Goal: Task Accomplishment & Management: Complete application form

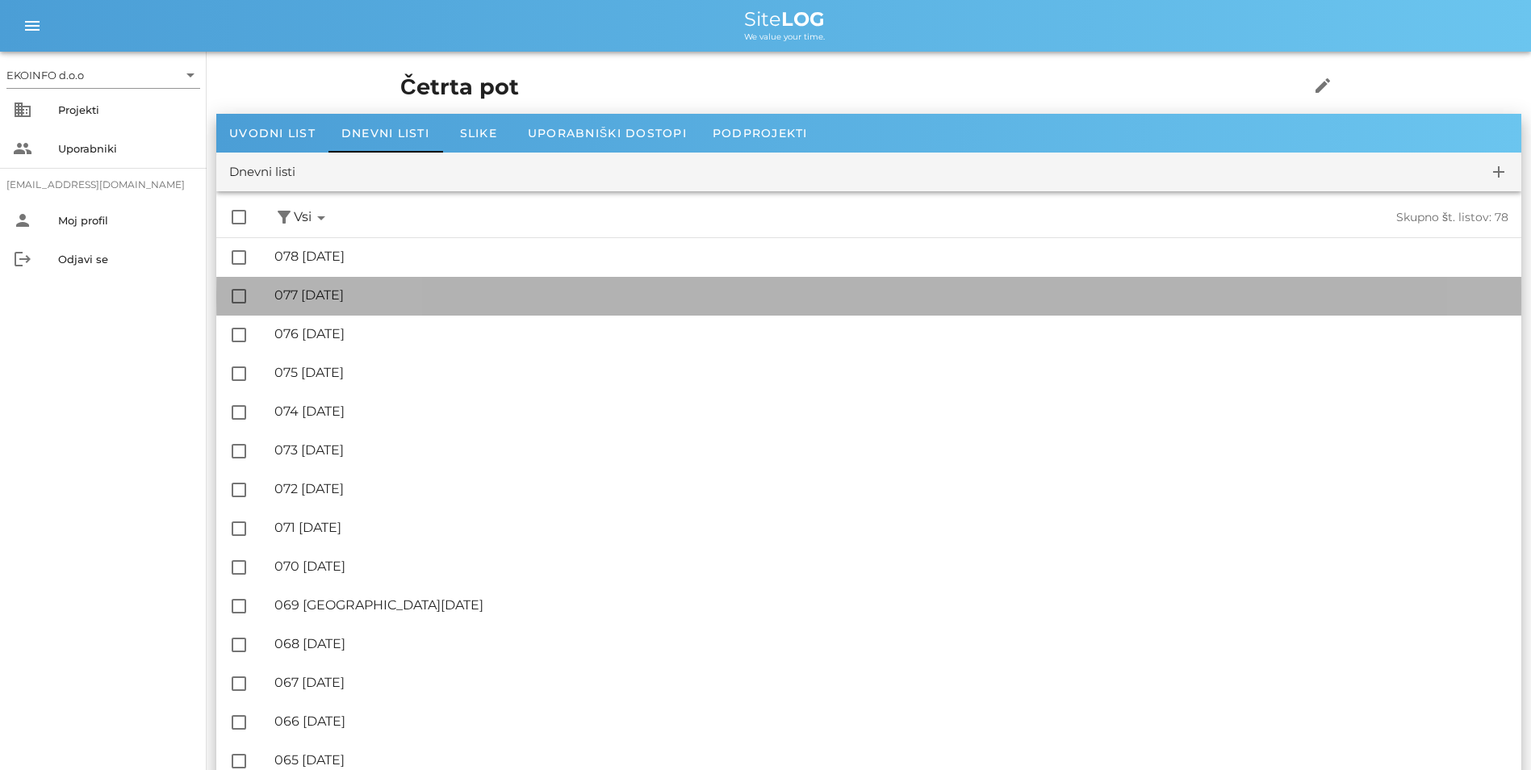
click at [346, 298] on div "🔏 077 [DATE]" at bounding box center [891, 294] width 1234 height 15
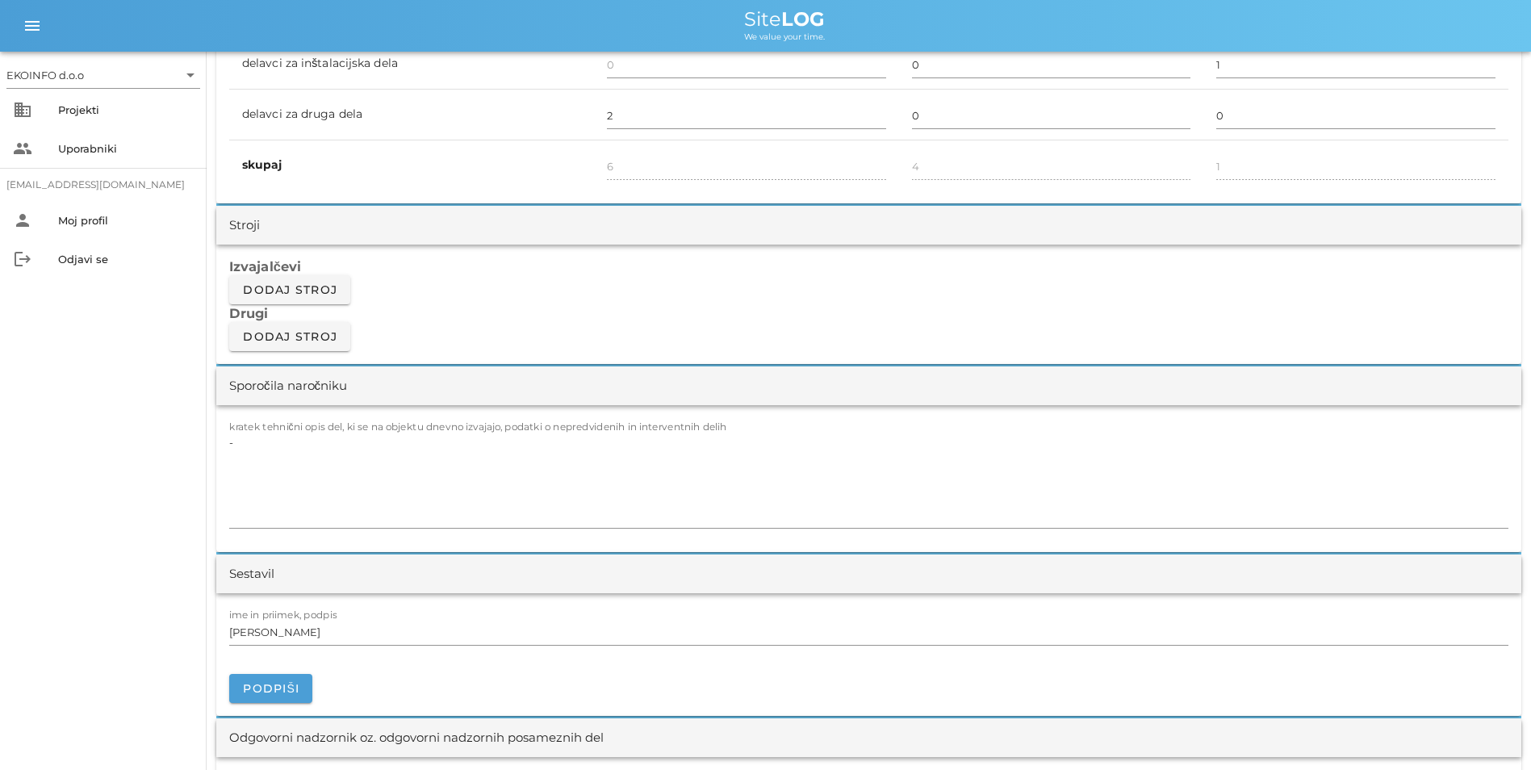
scroll to position [1210, 0]
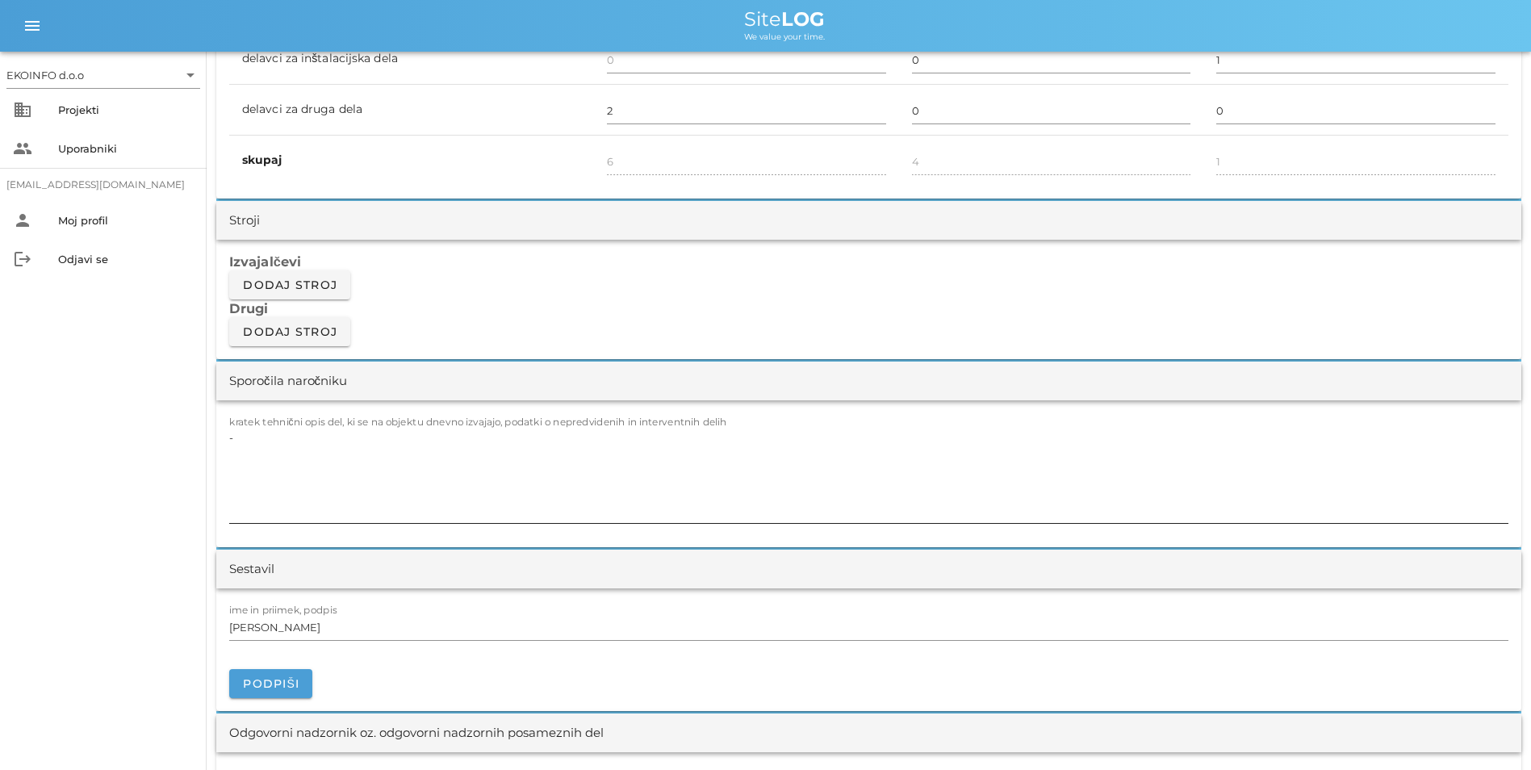
click at [372, 428] on textarea "-" at bounding box center [868, 474] width 1279 height 97
drag, startPoint x: 235, startPoint y: 443, endPoint x: 218, endPoint y: 449, distance: 18.1
click at [218, 449] on div "kratek tehnični opis del, ki se na objektu dnevno izvajajo, podatki o nepredvid…" at bounding box center [868, 473] width 1305 height 147
click at [311, 446] on textarea "-" at bounding box center [868, 474] width 1279 height 97
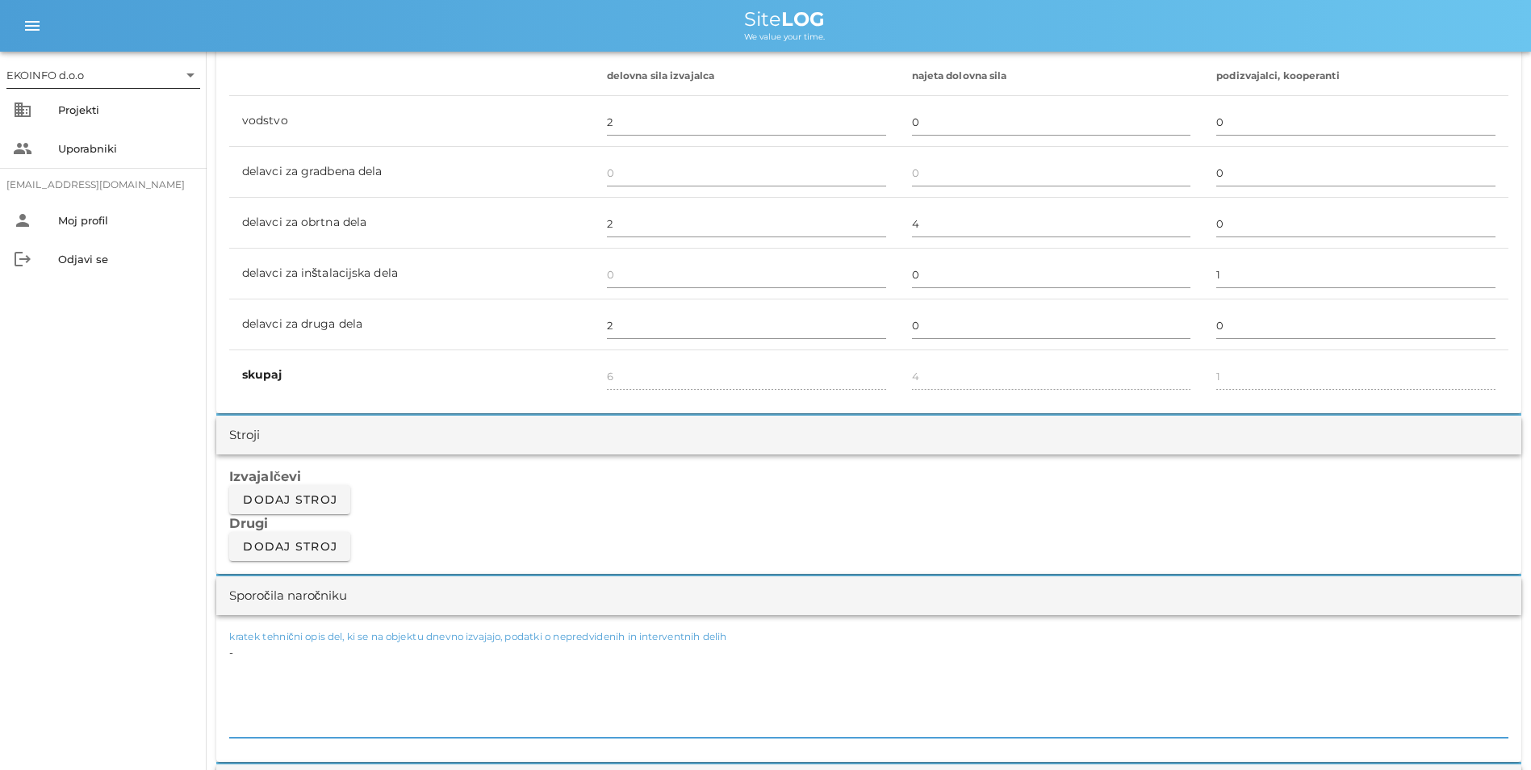
scroll to position [726, 0]
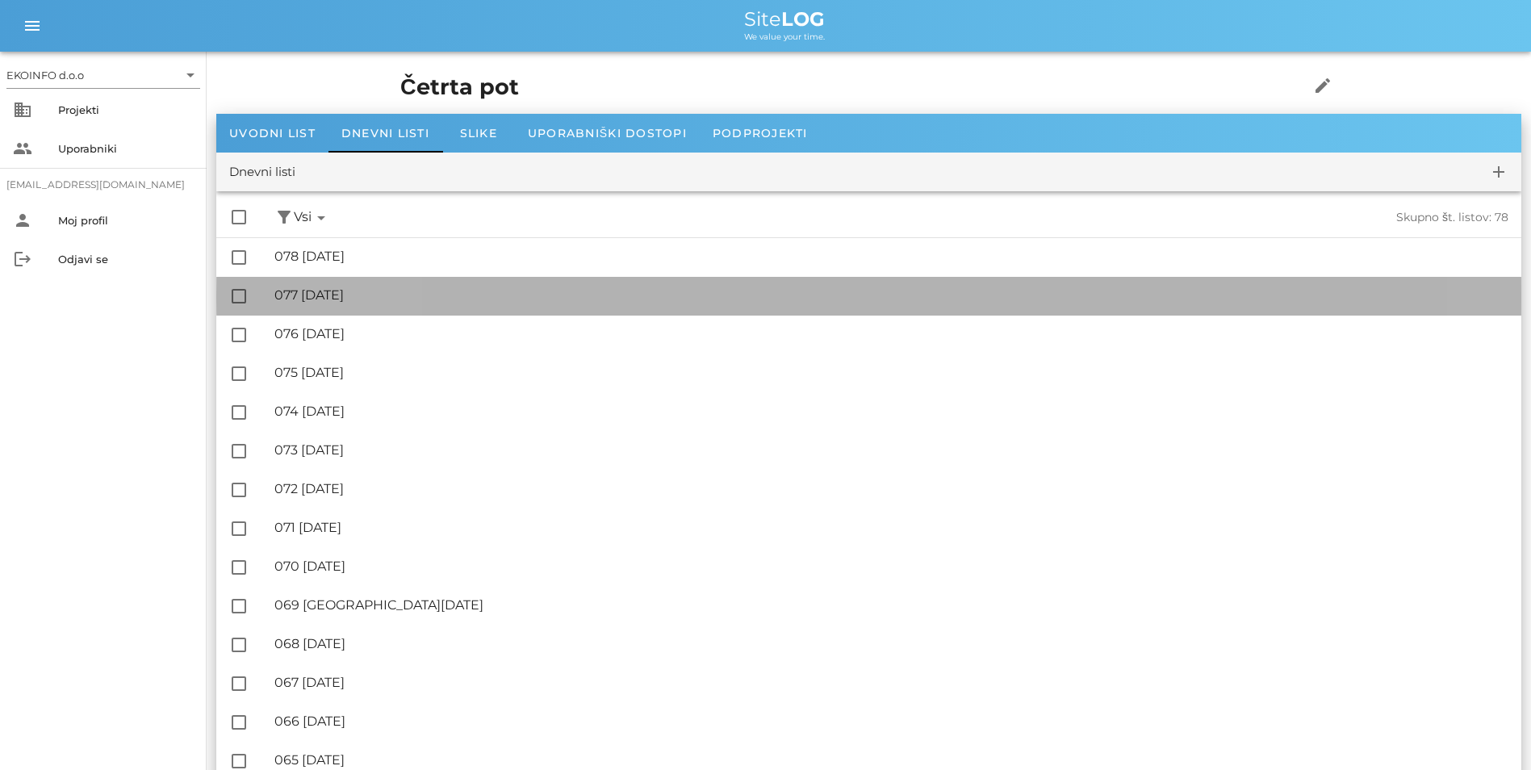
click at [358, 293] on div "🔏 077 [DATE]" at bounding box center [891, 294] width 1234 height 15
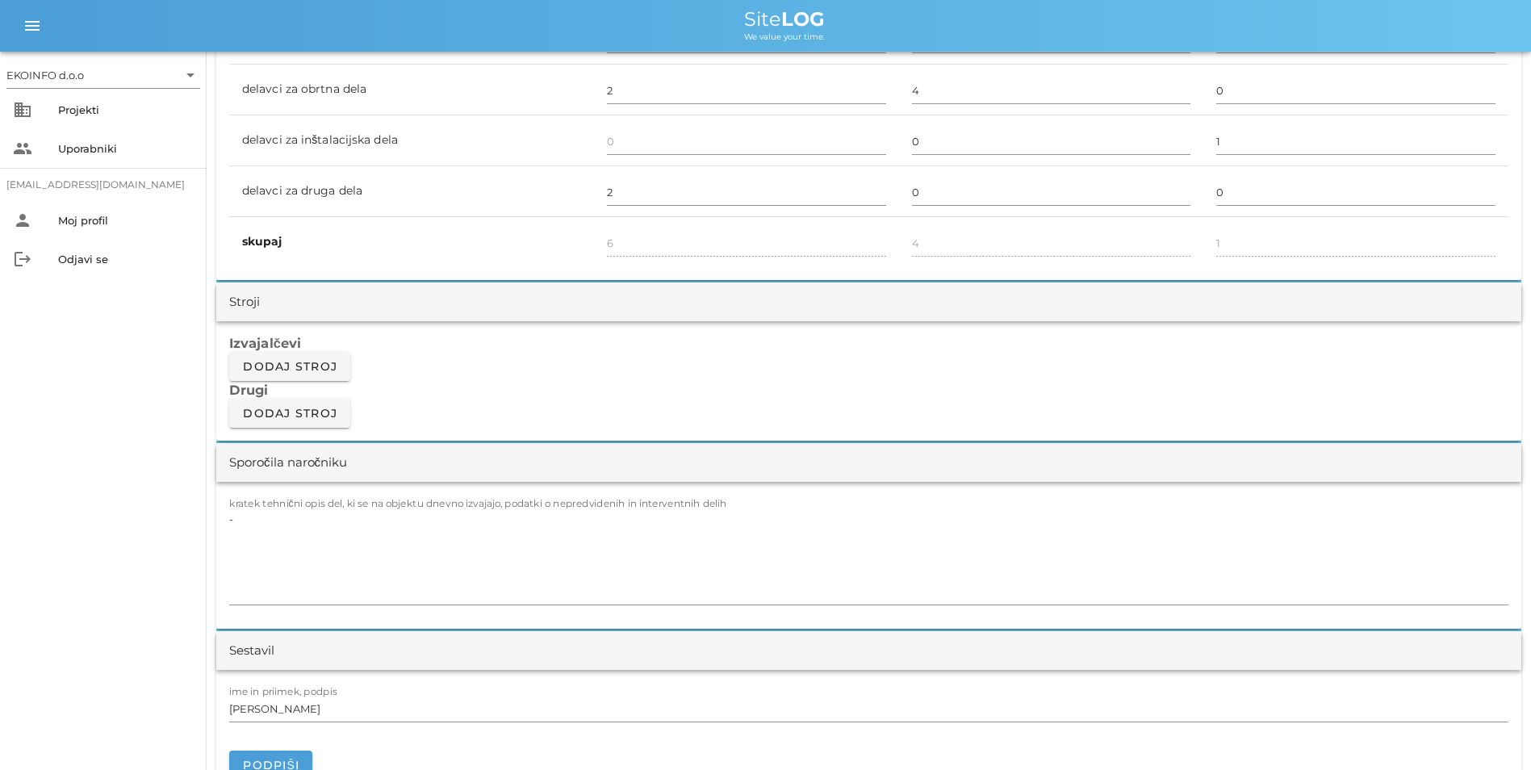
scroll to position [1210, 0]
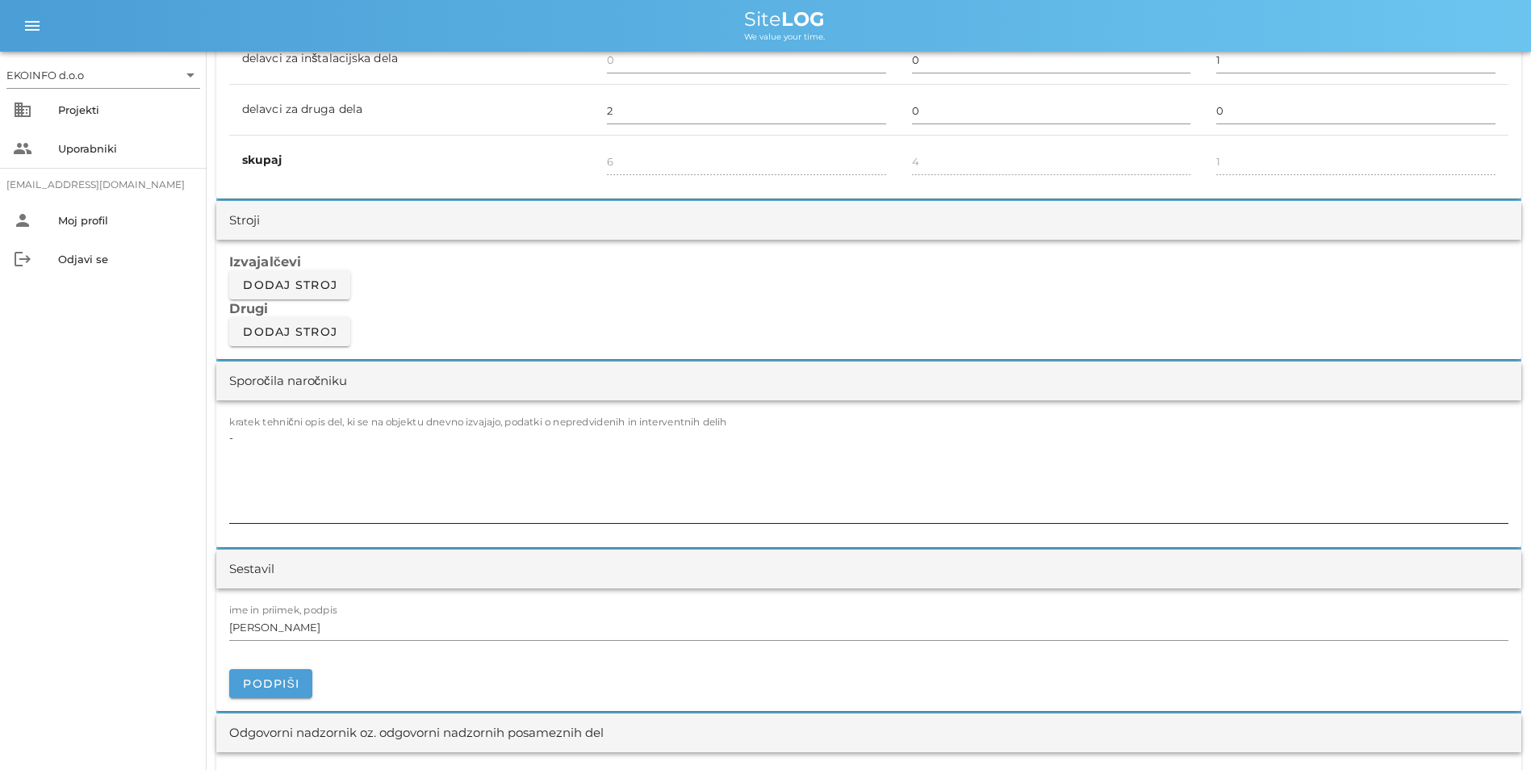
click at [297, 417] on label "kratek tehnični opis del, ki se na objektu dnevno izvajajo, podatki o nepredvid…" at bounding box center [478, 422] width 498 height 12
click at [297, 426] on textarea "-" at bounding box center [868, 474] width 1279 height 97
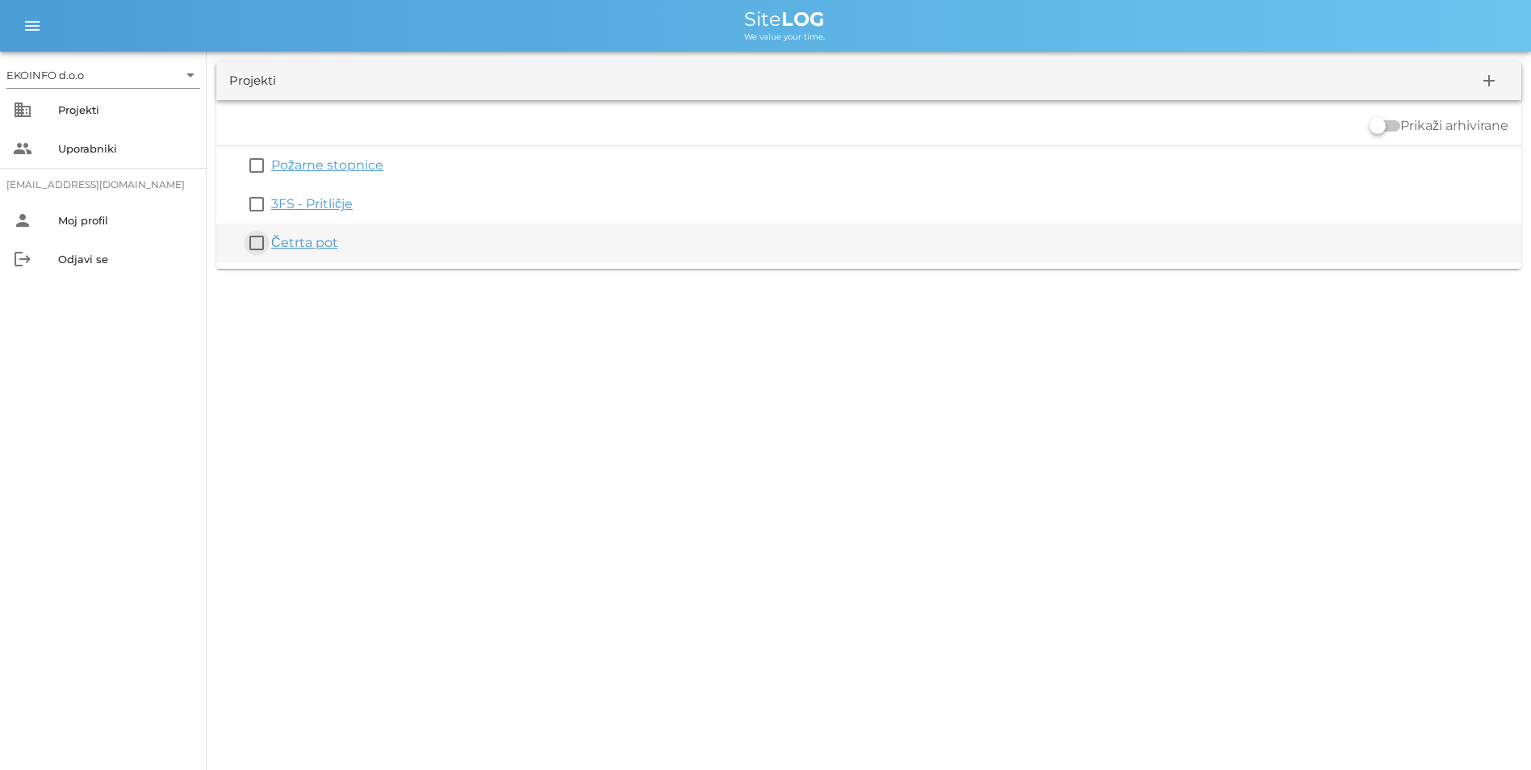
click at [264, 246] on button "check_box_outline_blank" at bounding box center [256, 242] width 19 height 19
click at [257, 259] on button "check_box" at bounding box center [256, 252] width 19 height 19
click at [301, 245] on link "Četrta pot" at bounding box center [304, 242] width 67 height 15
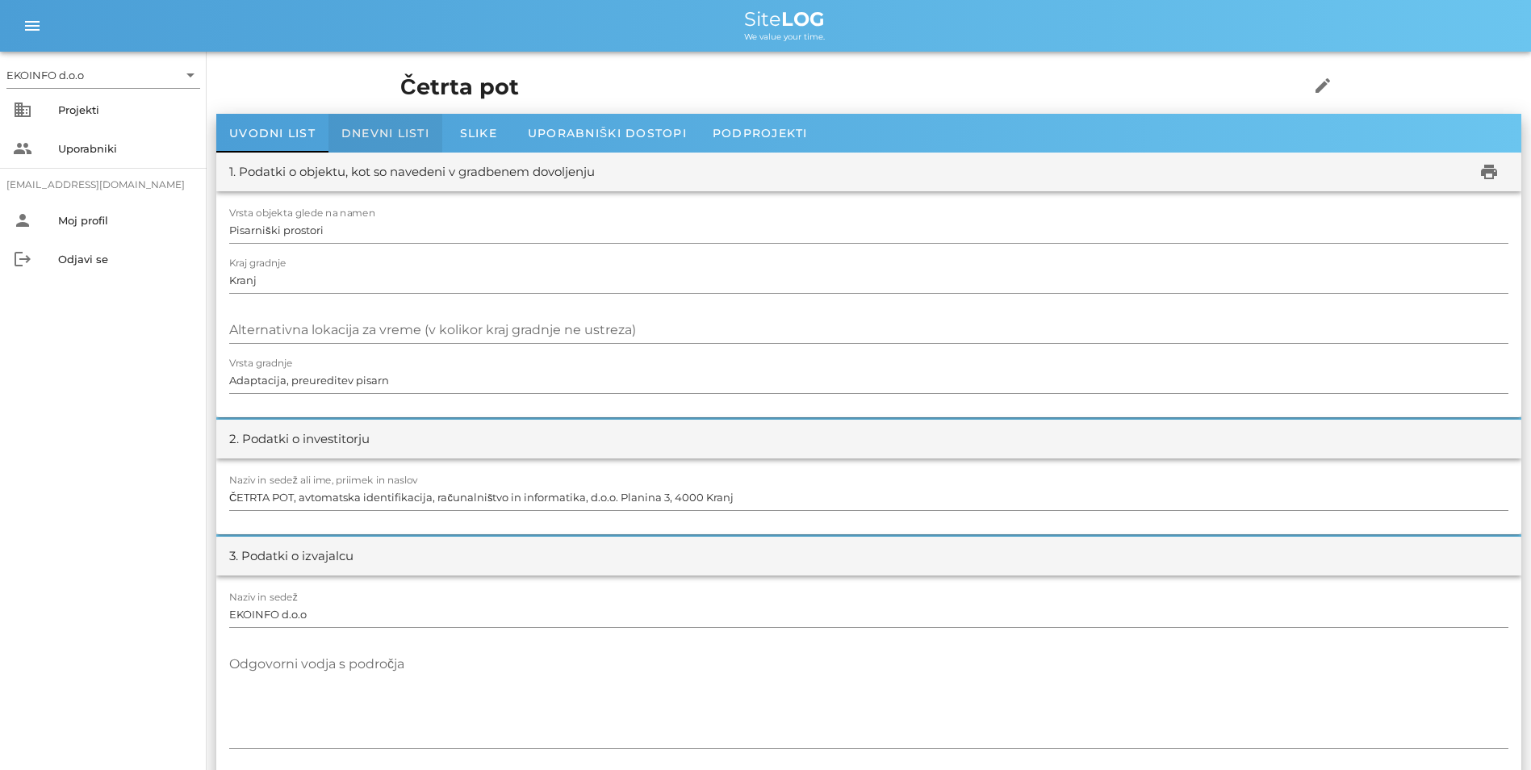
click at [345, 130] on span "Dnevni listi" at bounding box center [385, 133] width 88 height 15
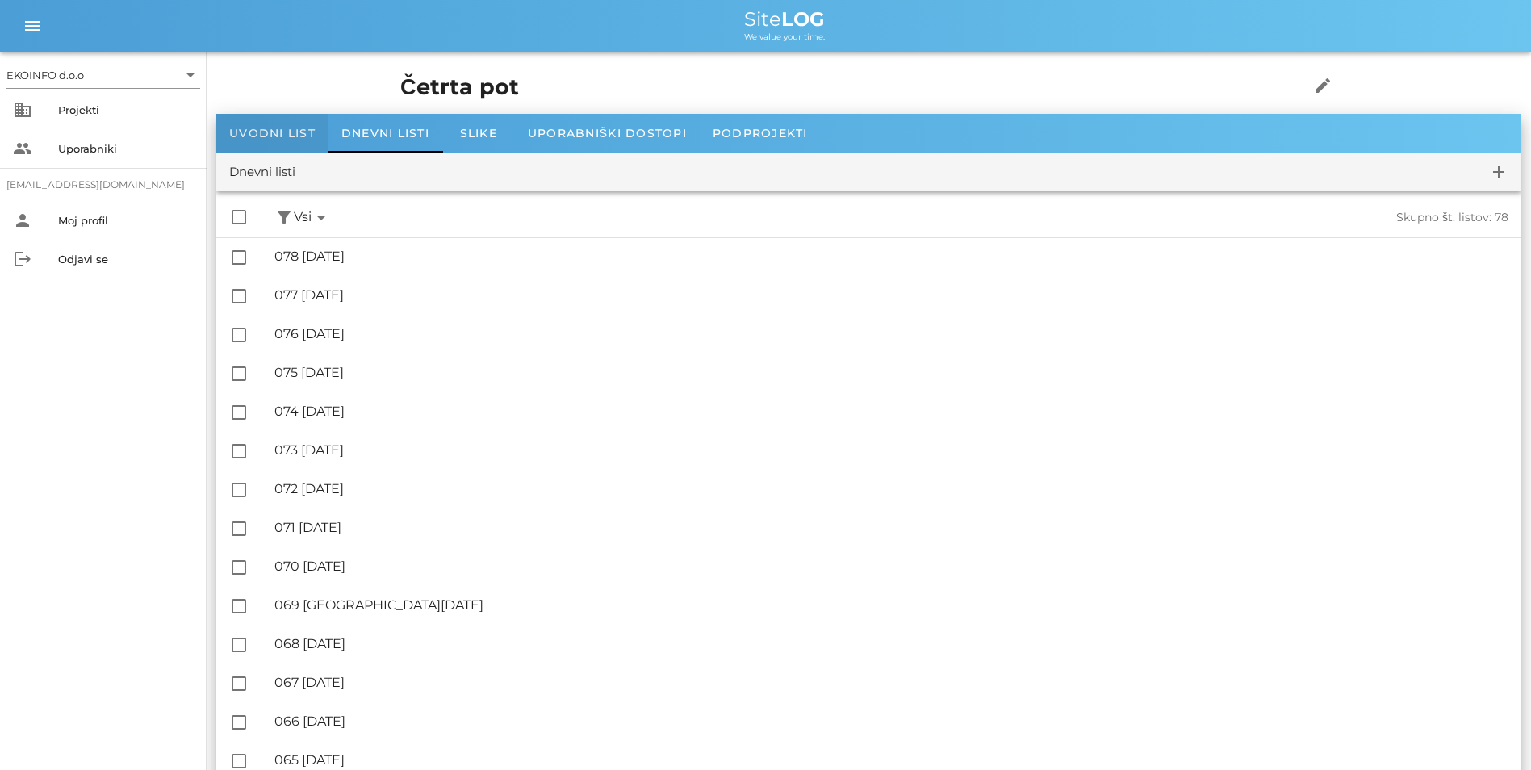
click at [314, 129] on span "Uvodni list" at bounding box center [272, 133] width 86 height 15
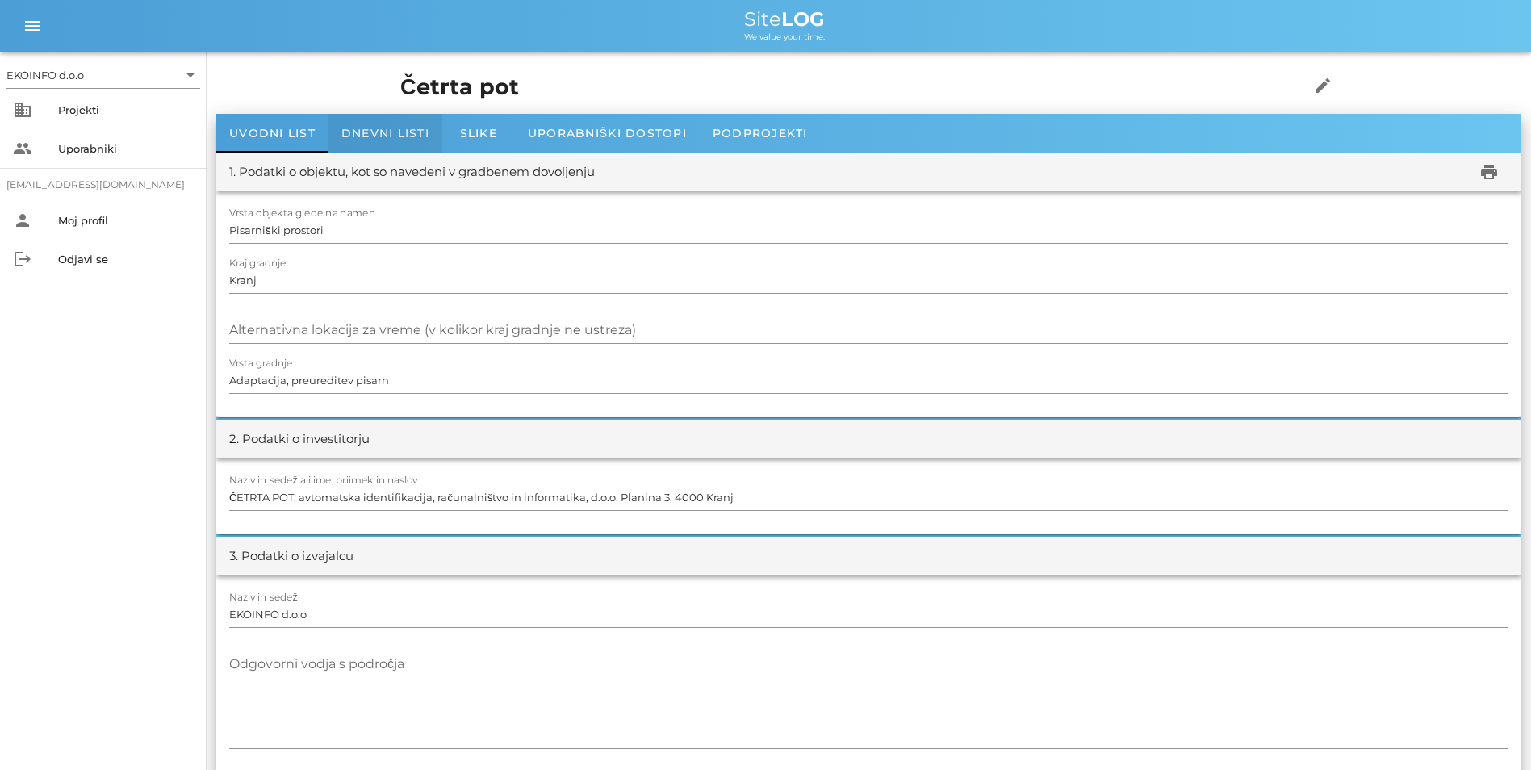
click at [336, 139] on div "Dnevni listi" at bounding box center [385, 133] width 114 height 39
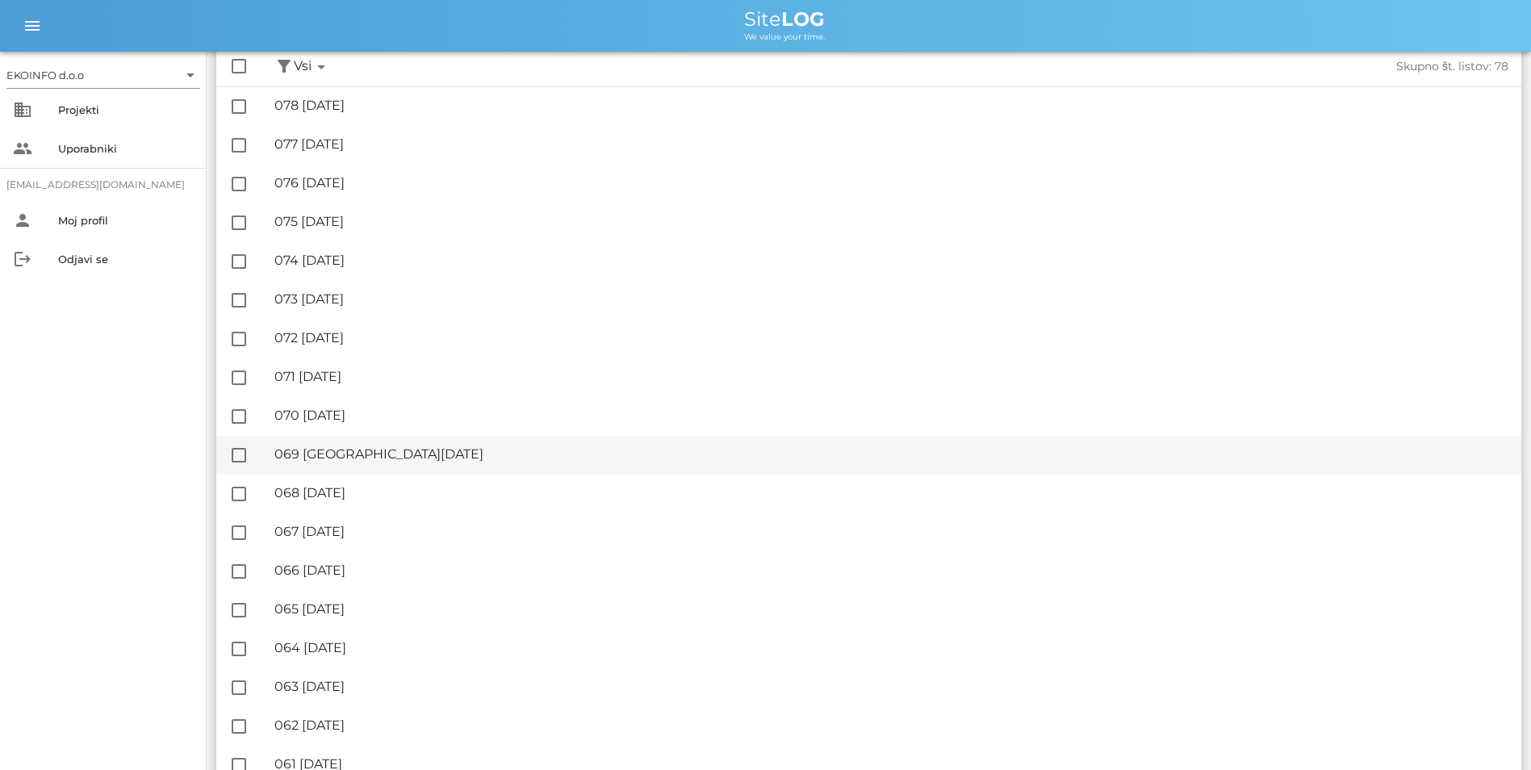
scroll to position [81, 0]
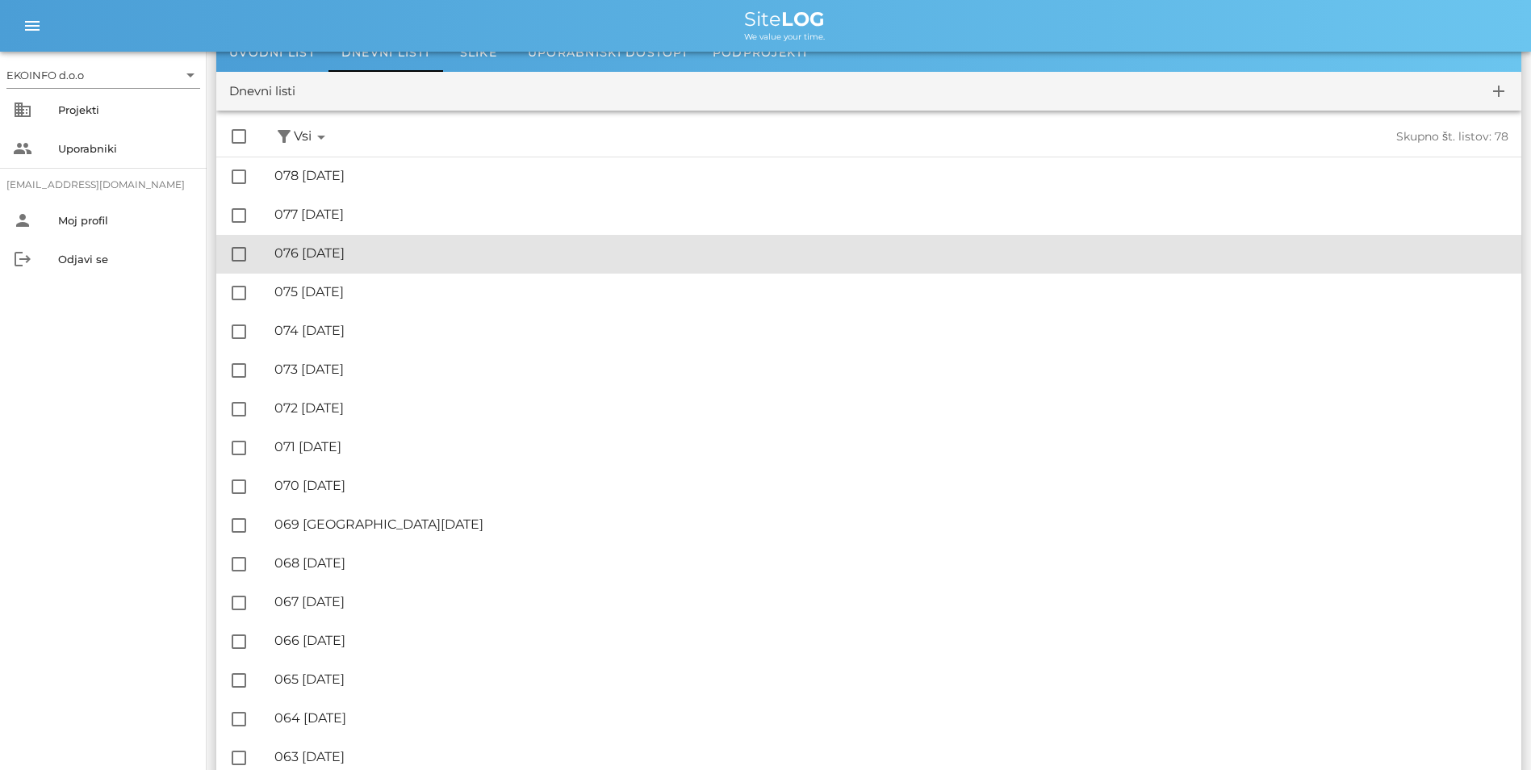
click at [338, 253] on div "🔏 076 [DATE]" at bounding box center [891, 252] width 1234 height 15
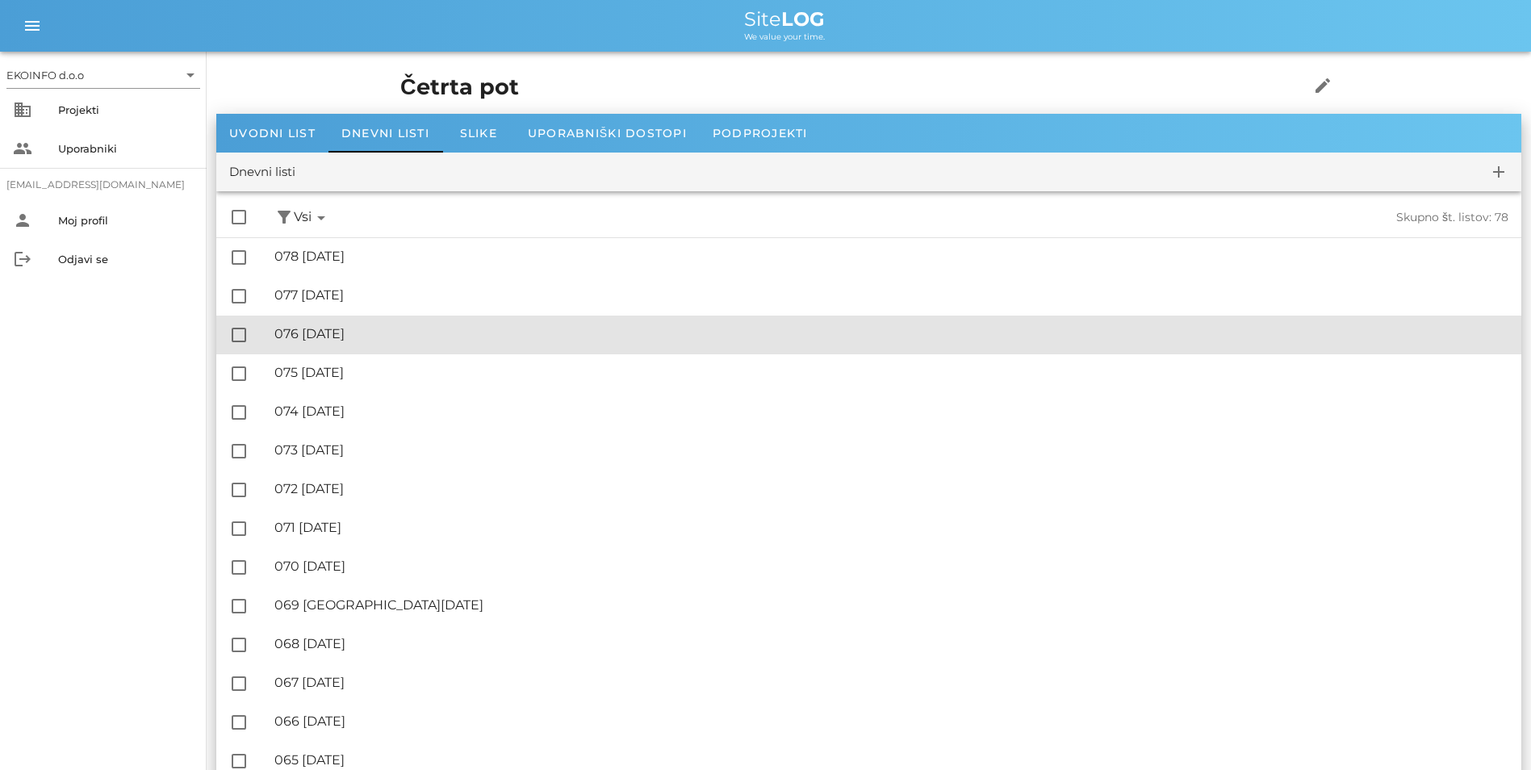
click at [353, 336] on div "🔏 076 [DATE]" at bounding box center [891, 333] width 1234 height 15
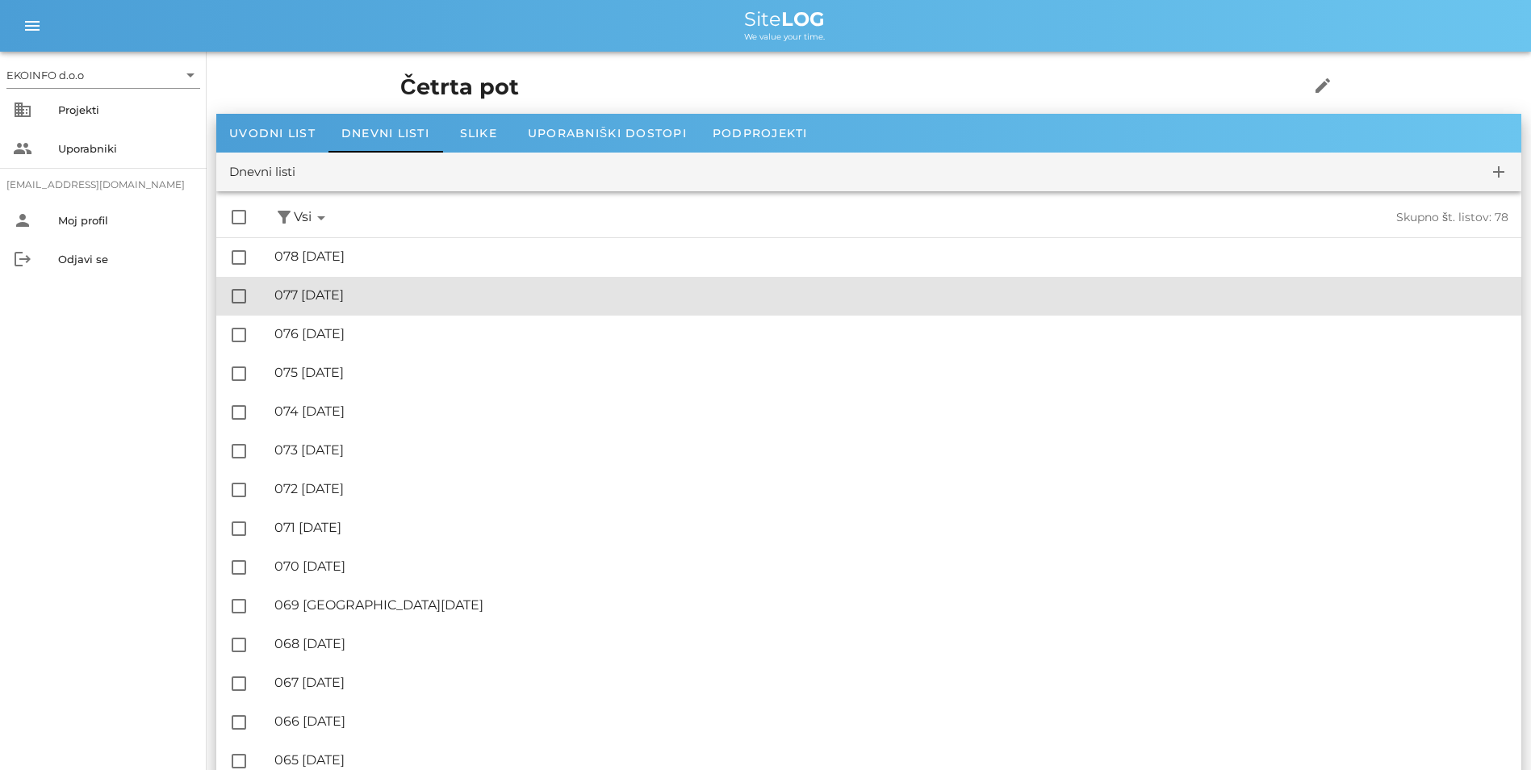
click at [327, 307] on div "🔏 077 [DATE] ✓ Podpisal: Nadzornik ✓ Podpisal: Sestavljalec ✓ Podpisal: Odgovor…" at bounding box center [891, 296] width 1234 height 36
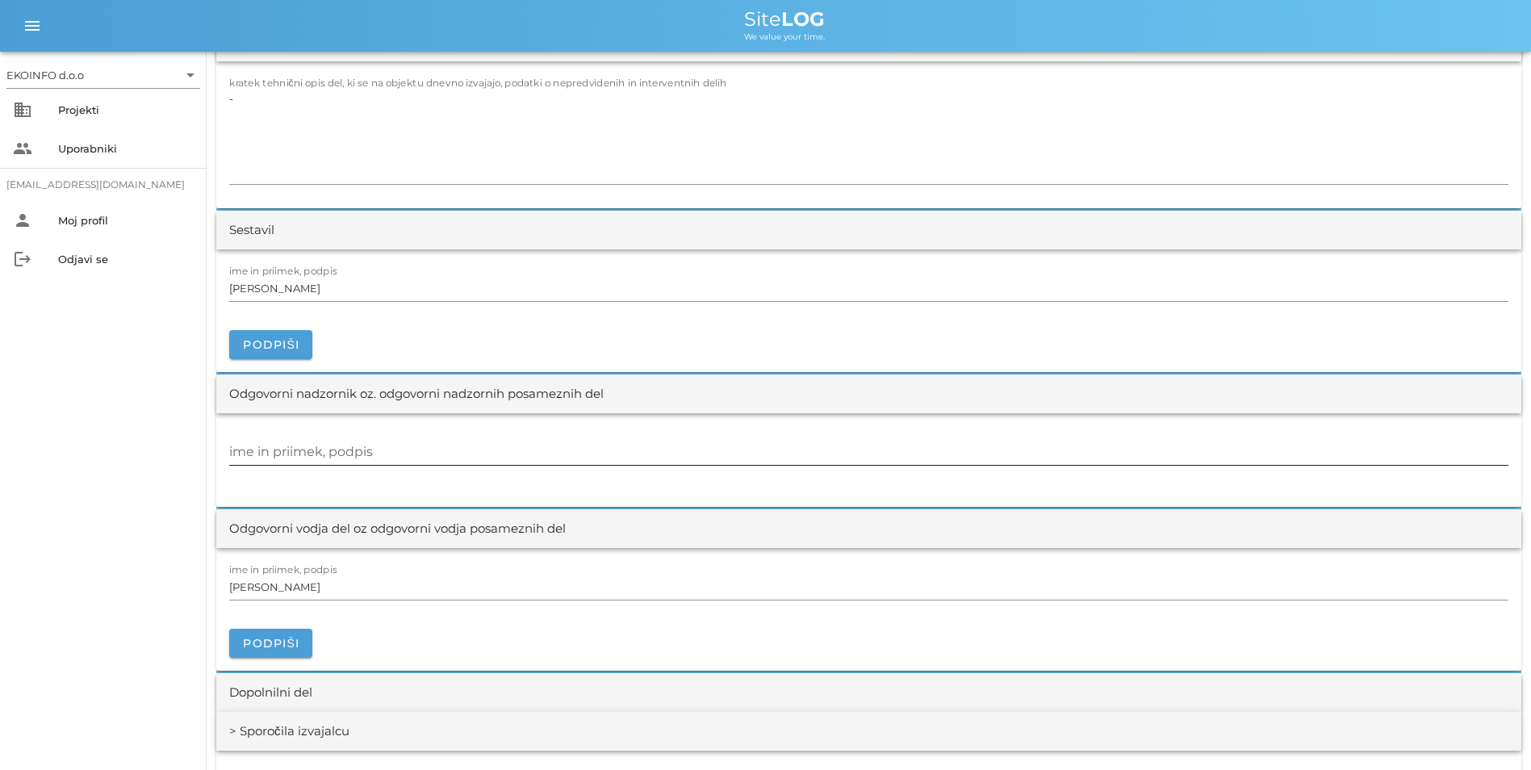
scroll to position [1775, 0]
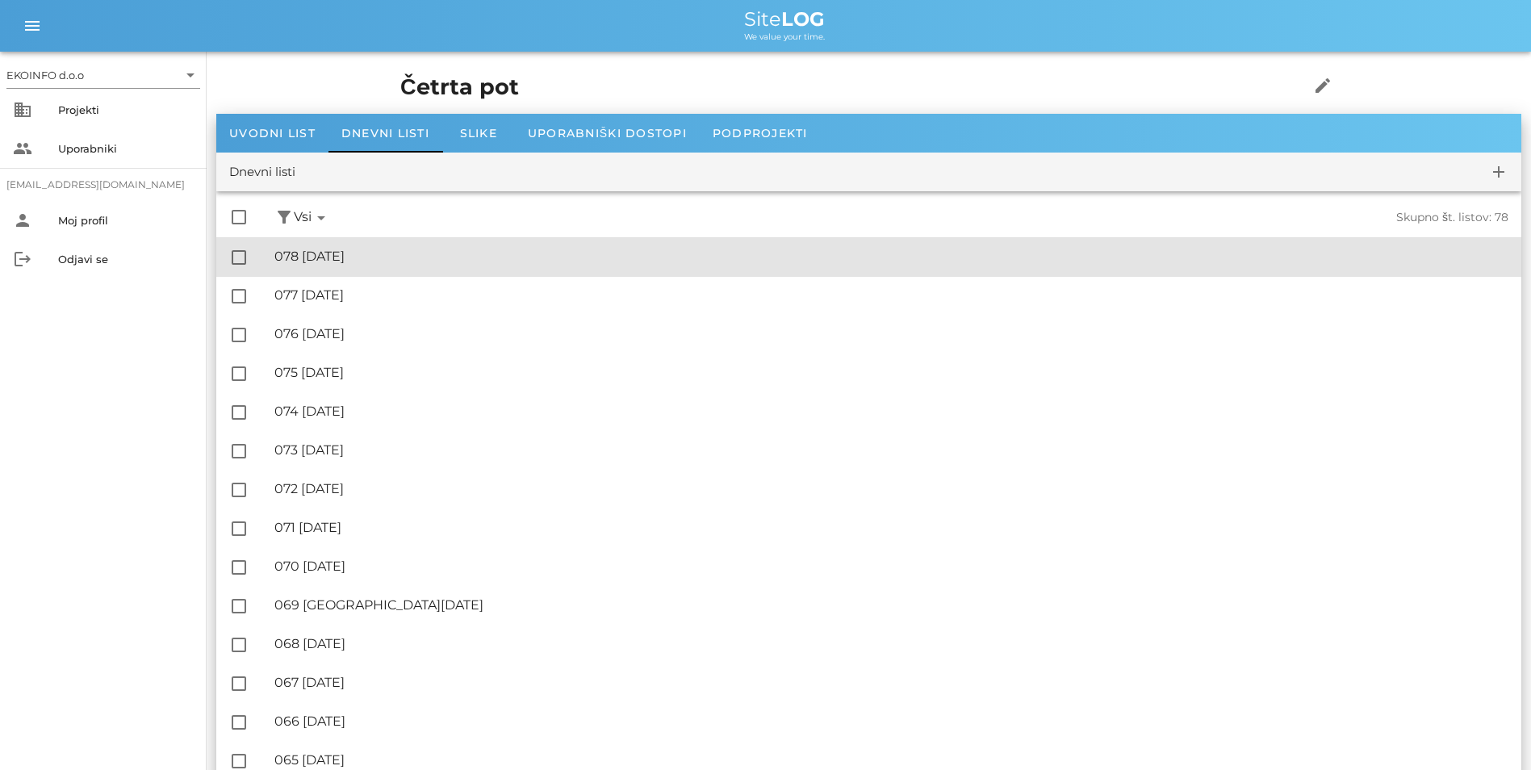
click at [318, 259] on div "🔏 078 [DATE]" at bounding box center [891, 256] width 1234 height 15
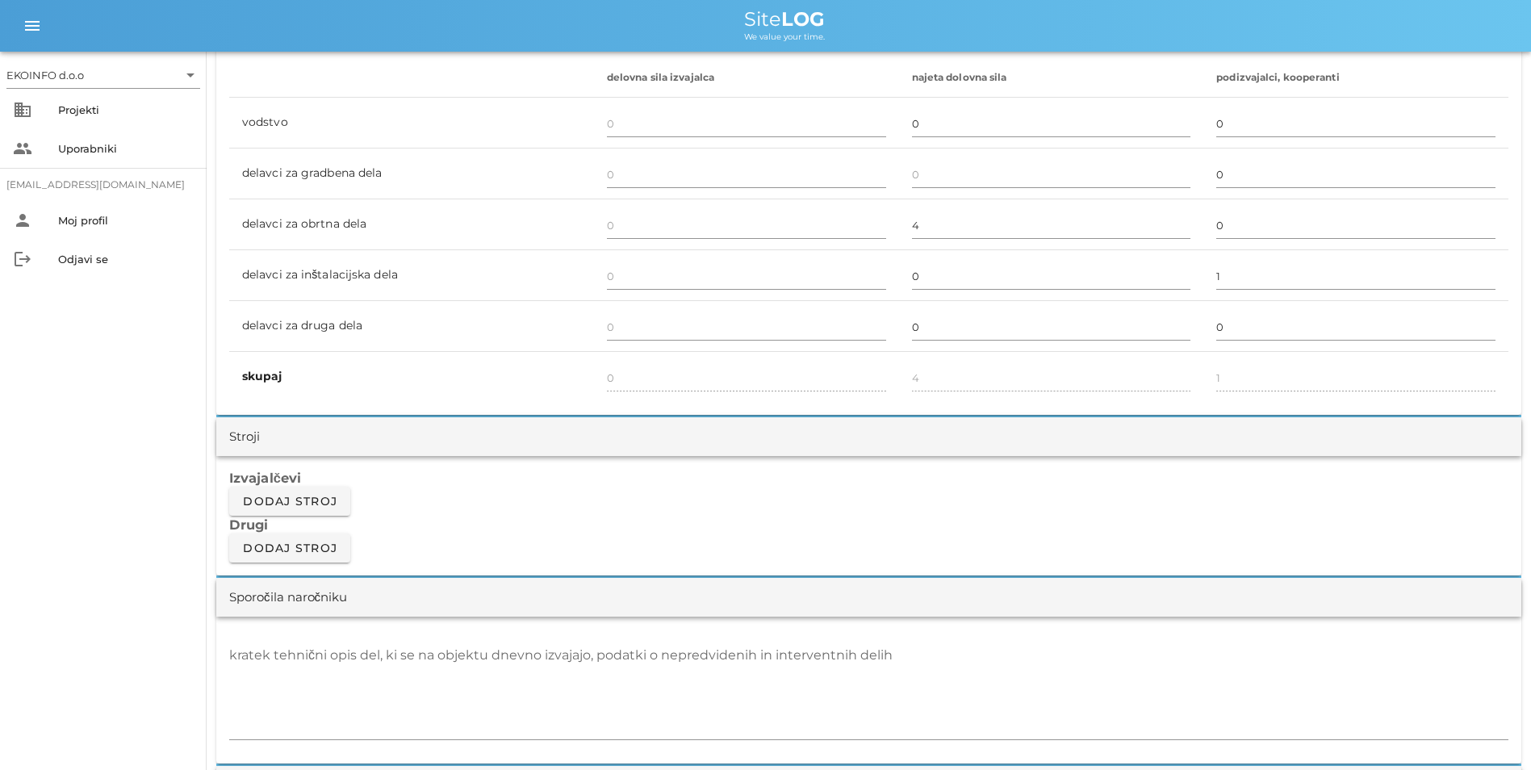
scroll to position [1049, 0]
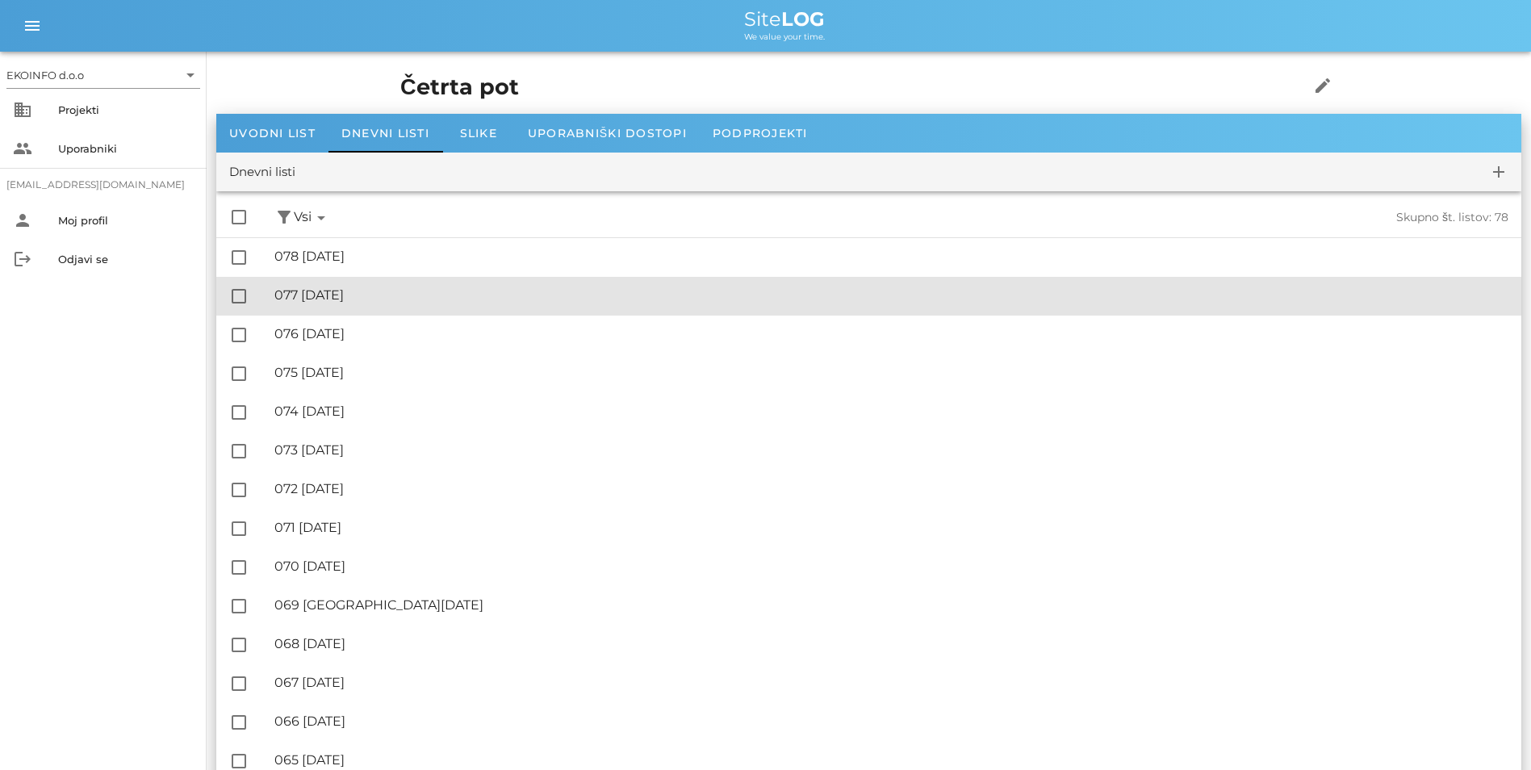
click at [329, 293] on div "🔏 077 [DATE]" at bounding box center [891, 294] width 1234 height 15
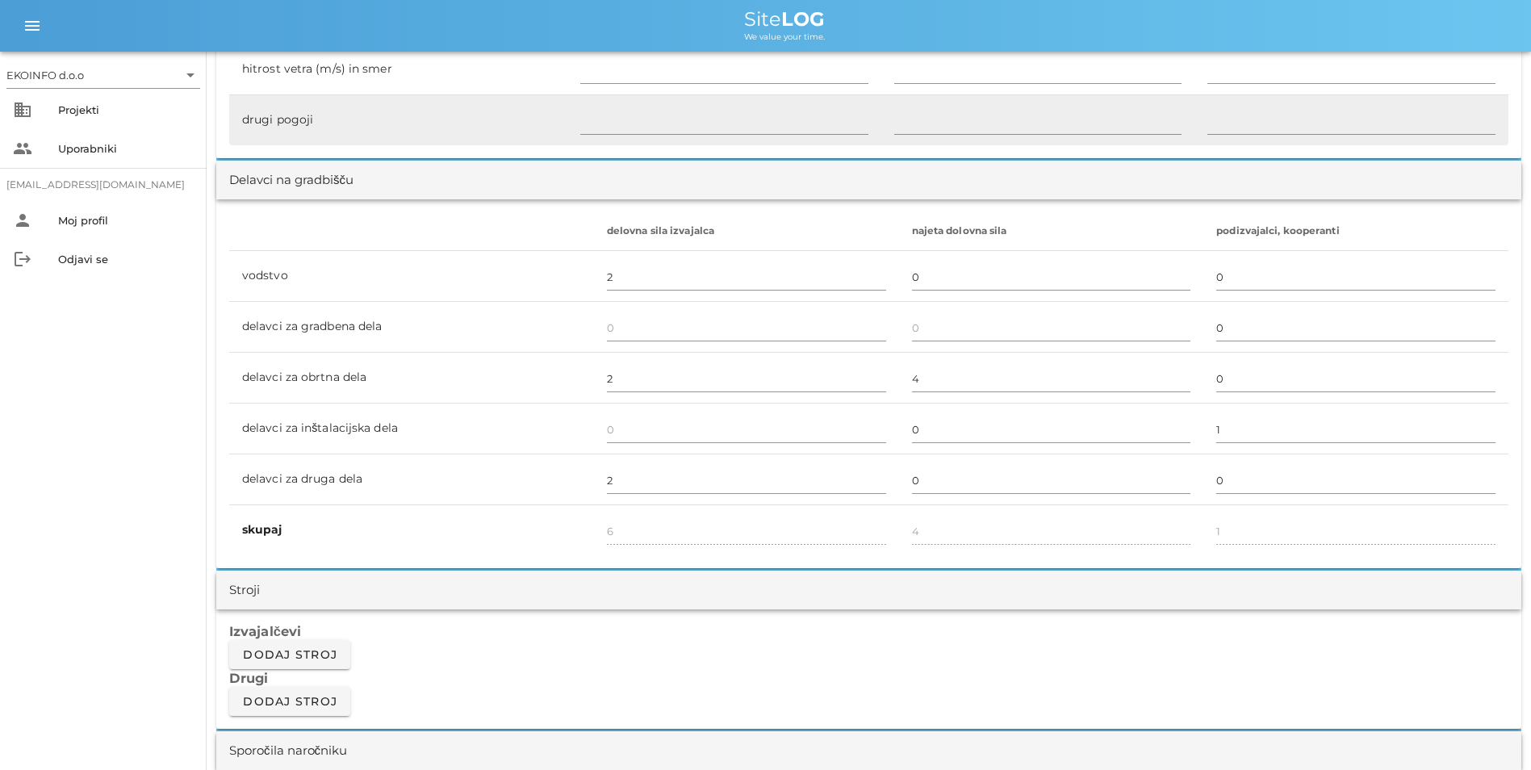
scroll to position [1210, 0]
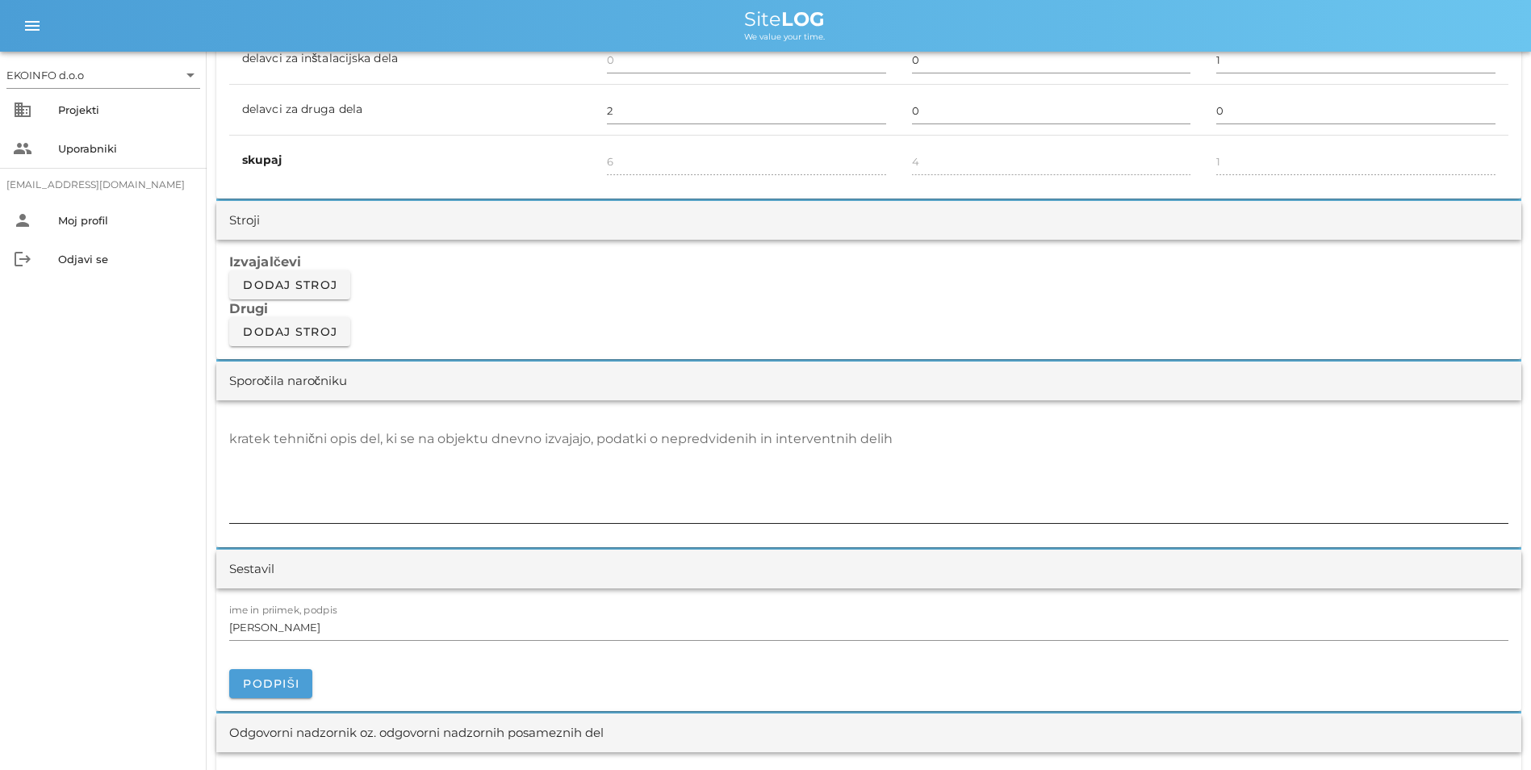
click at [359, 441] on textarea "kratek tehnični opis del, ki se na objektu dnevno izvajajo, podatki o nepredvid…" at bounding box center [868, 474] width 1279 height 97
click at [491, 441] on textarea "- Vgrajevanje izravnalne mase UZIN NC 150 - V103, 21,11m2" at bounding box center [868, 474] width 1279 height 97
drag, startPoint x: 533, startPoint y: 429, endPoint x: 533, endPoint y: 438, distance: 8.9
click at [533, 437] on textarea "- Vgrajevanje izravnalne mase UZIN NC 150 - V103 (21,11m2" at bounding box center [868, 474] width 1279 height 97
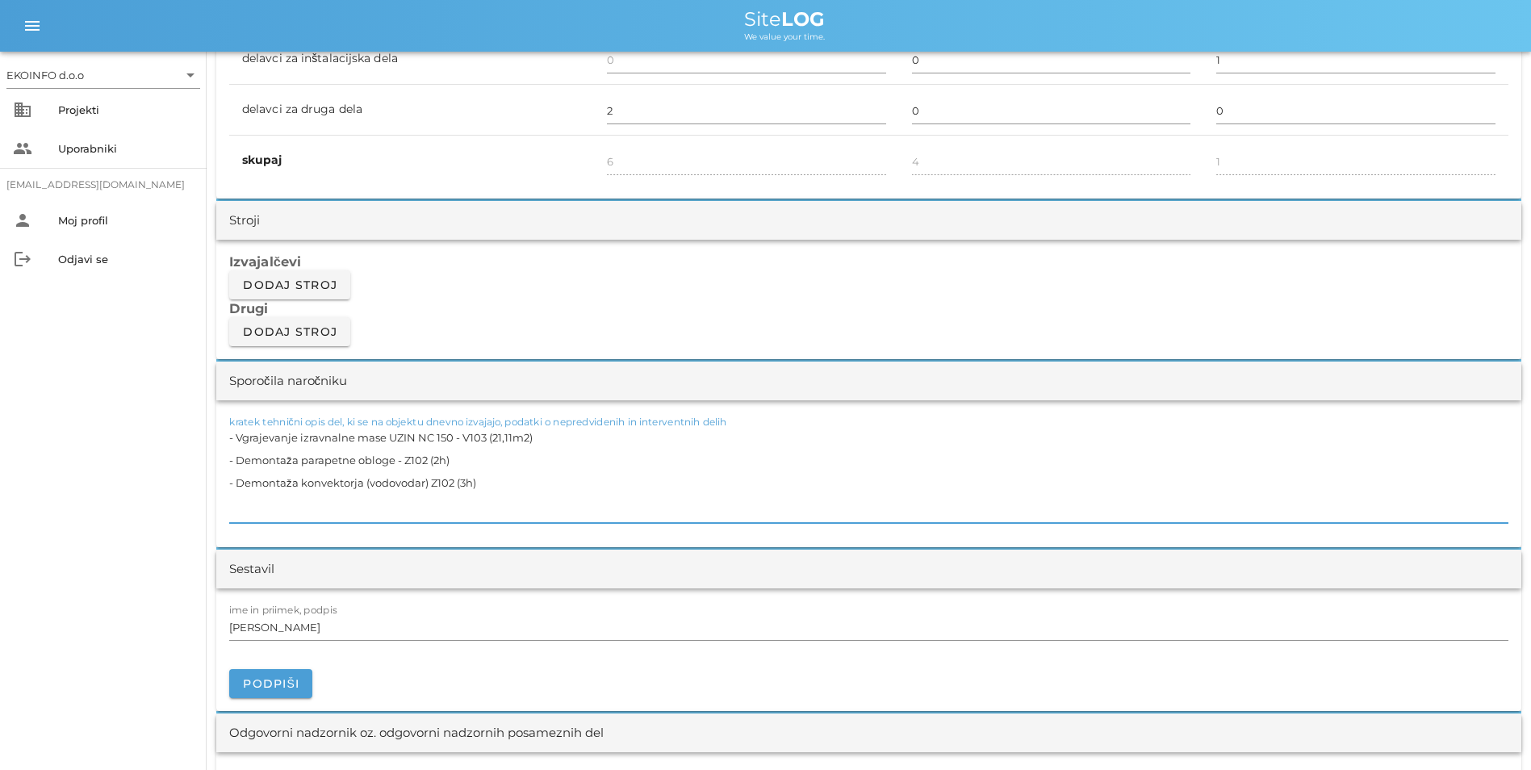
click at [429, 481] on textarea "- Vgrajevanje izravnalne mase UZIN NC 150 - V103 (21,11m2) - Demontaža parapetn…" at bounding box center [868, 474] width 1279 height 97
click at [509, 475] on textarea "- Vgrajevanje izravnalne mase UZIN NC 150 - V103 (21,11m2) - Demontaža parapetn…" at bounding box center [868, 474] width 1279 height 97
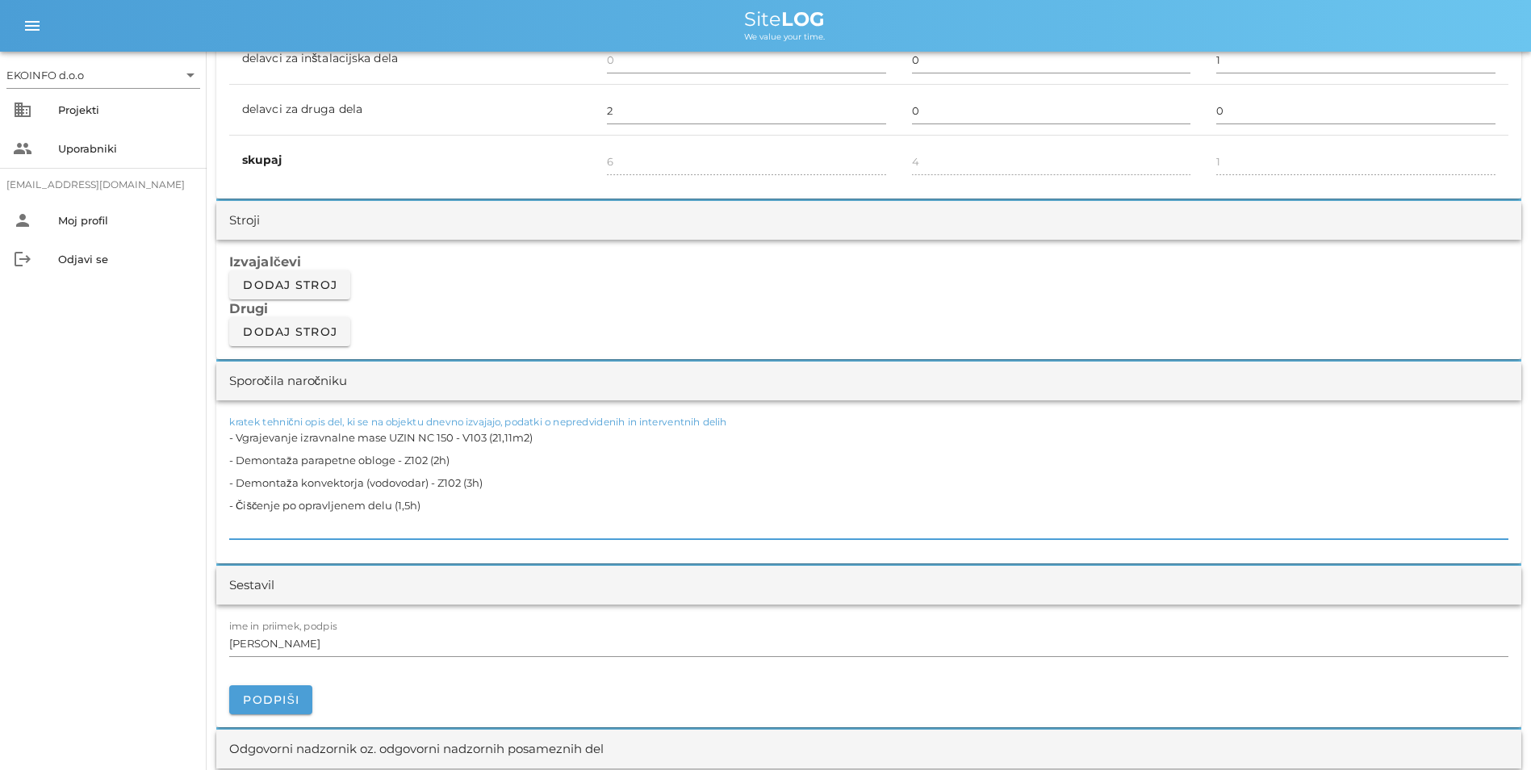
type textarea "- Vgrajevanje izravnalne mase UZIN NC 150 - V103 (21,11m2) - Demontaža parapetn…"
click at [628, 641] on input "[PERSON_NAME]" at bounding box center [868, 643] width 1279 height 26
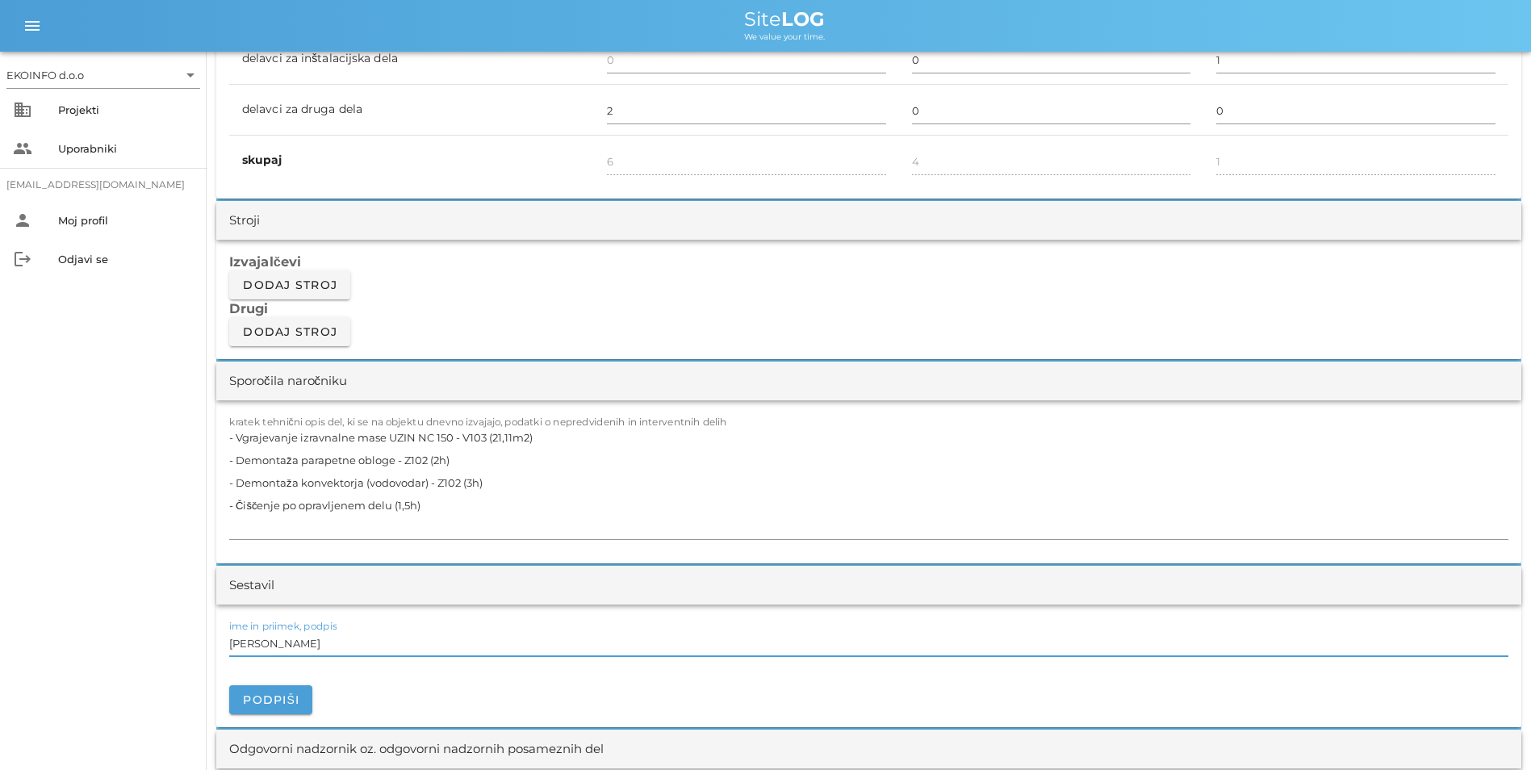
click at [586, 243] on div "Izvajalčevi Dodaj stroj Drugi Dodaj stroj" at bounding box center [868, 299] width 1305 height 119
click at [599, 614] on div "ime in priimek, podpis [PERSON_NAME]" at bounding box center [868, 665] width 1305 height 123
click at [561, 663] on div at bounding box center [868, 661] width 1279 height 11
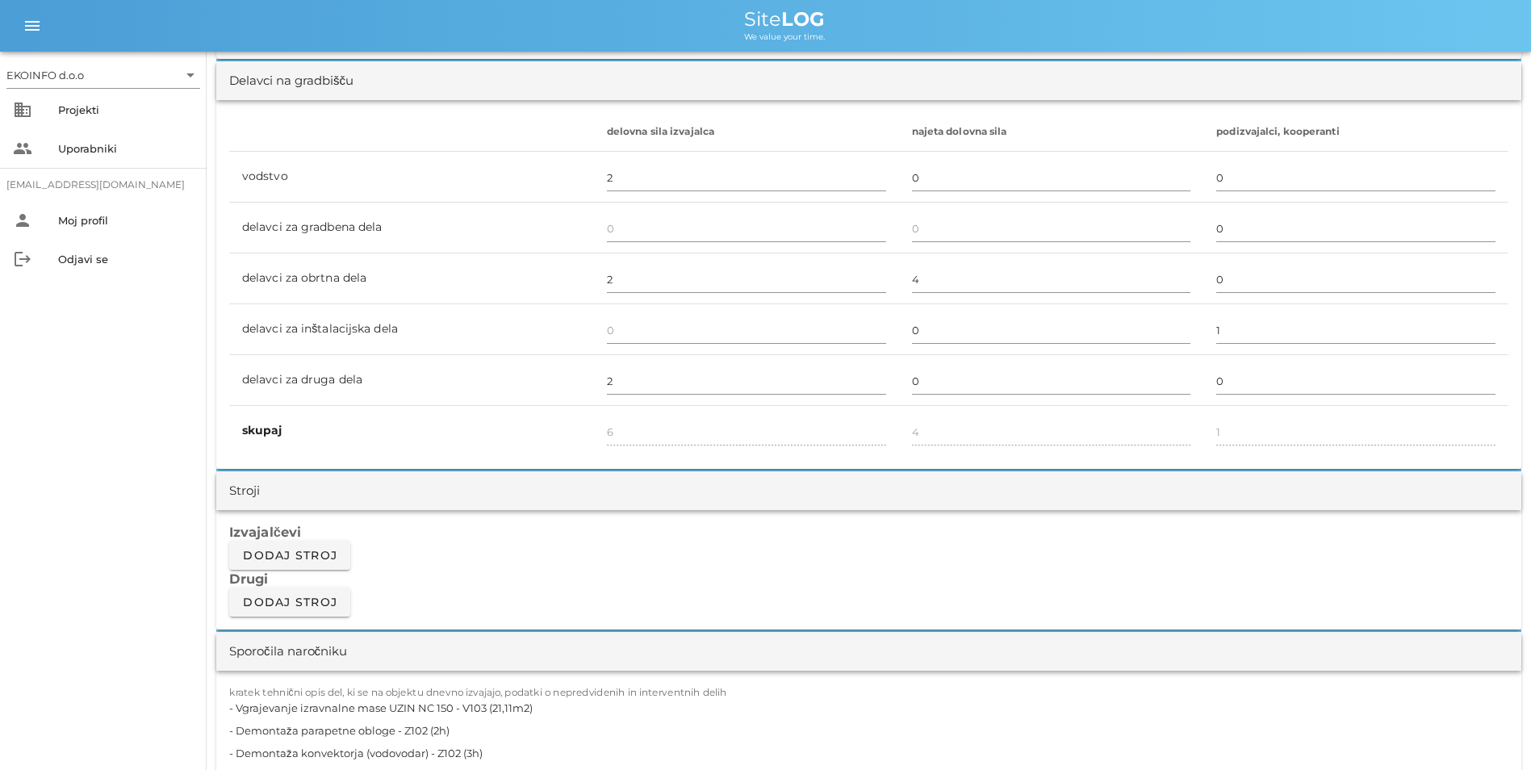
scroll to position [888, 0]
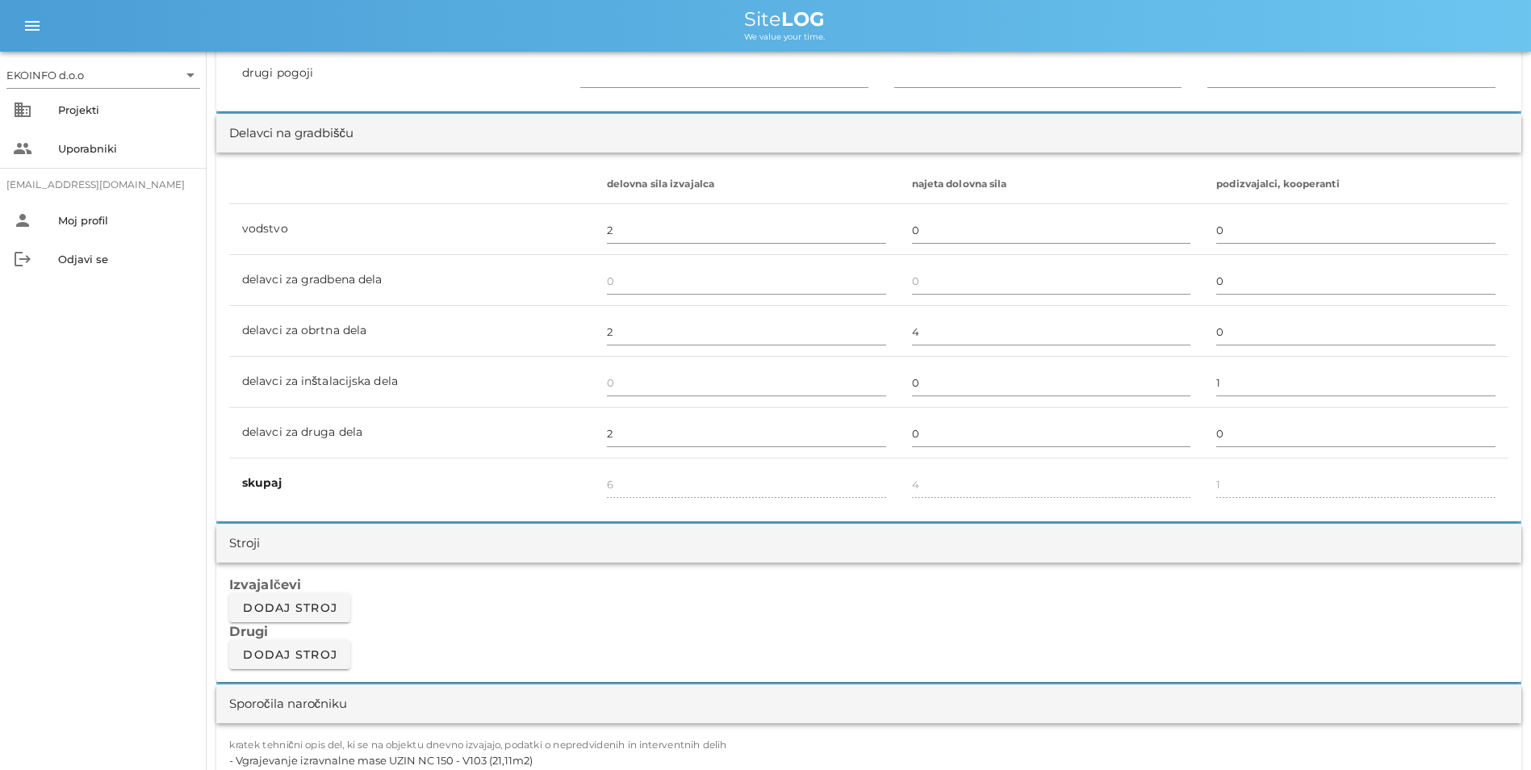
click at [964, 646] on div "Izvajalčevi Dodaj stroj Drugi Dodaj stroj" at bounding box center [868, 621] width 1305 height 119
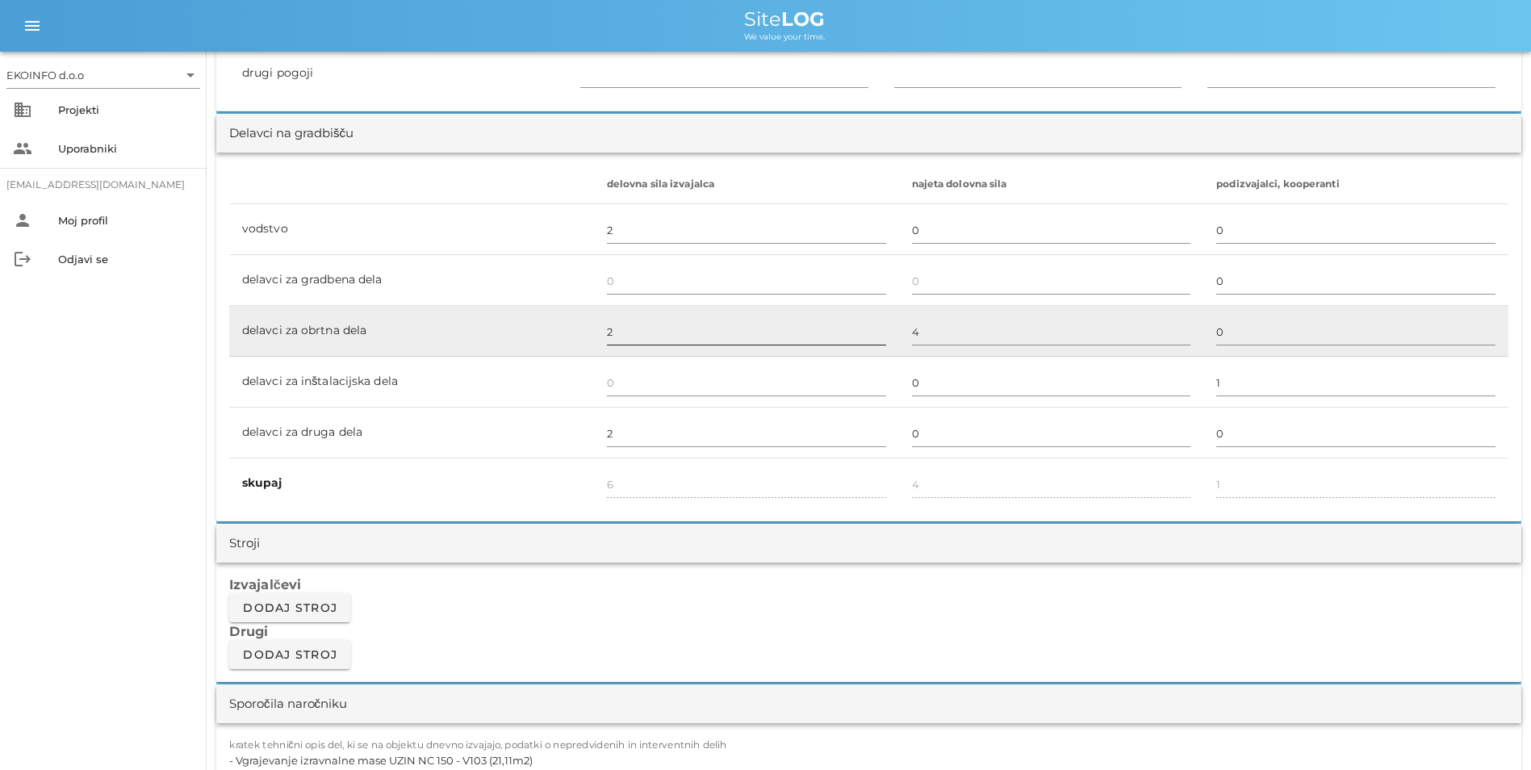
click at [619, 340] on input "2" at bounding box center [746, 332] width 279 height 26
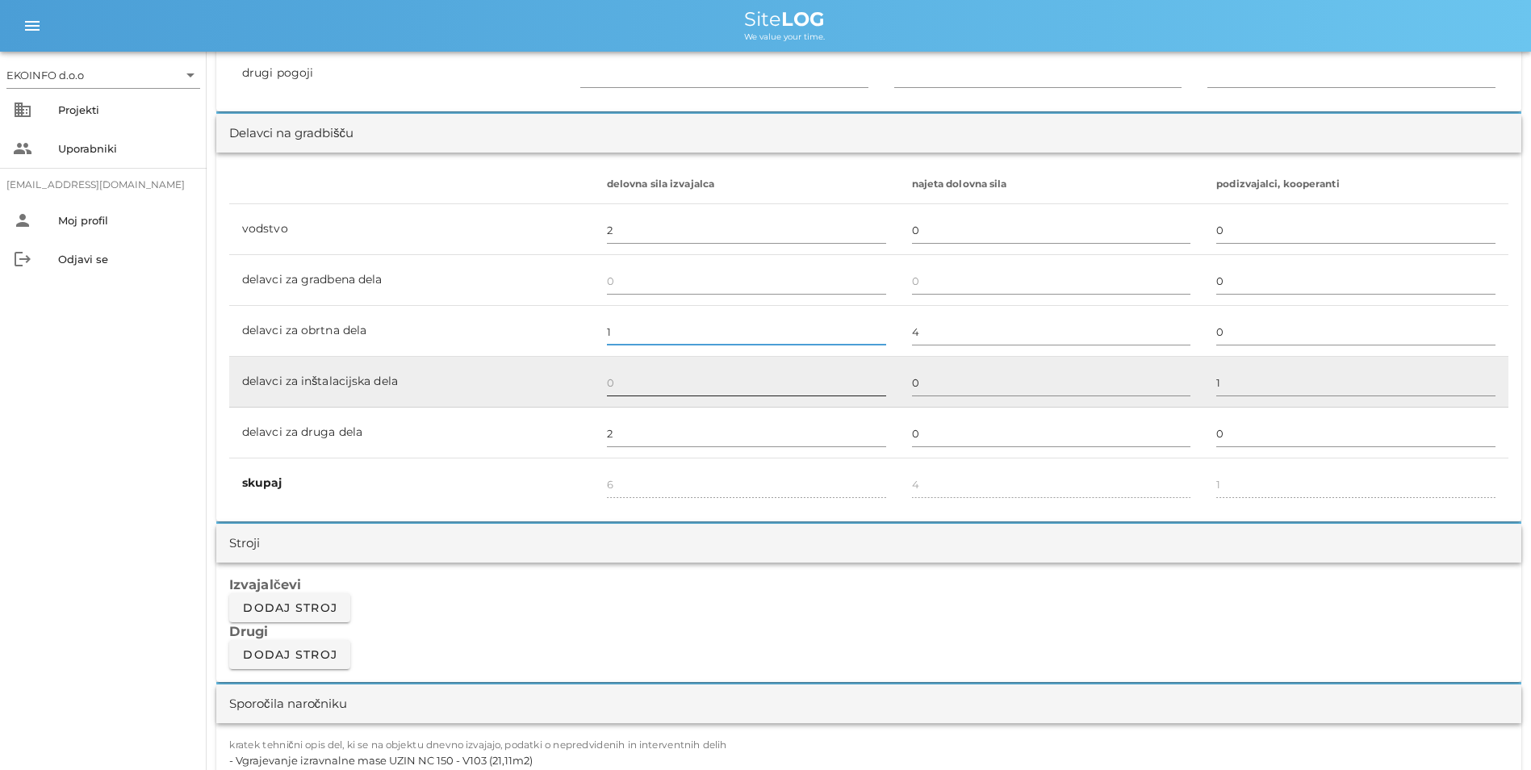
type input "1"
type input "5"
click at [607, 383] on input "text" at bounding box center [746, 383] width 279 height 26
drag, startPoint x: 298, startPoint y: 380, endPoint x: 415, endPoint y: 383, distance: 117.0
click at [415, 383] on td "delavci za inštalacijska dela" at bounding box center [411, 382] width 365 height 51
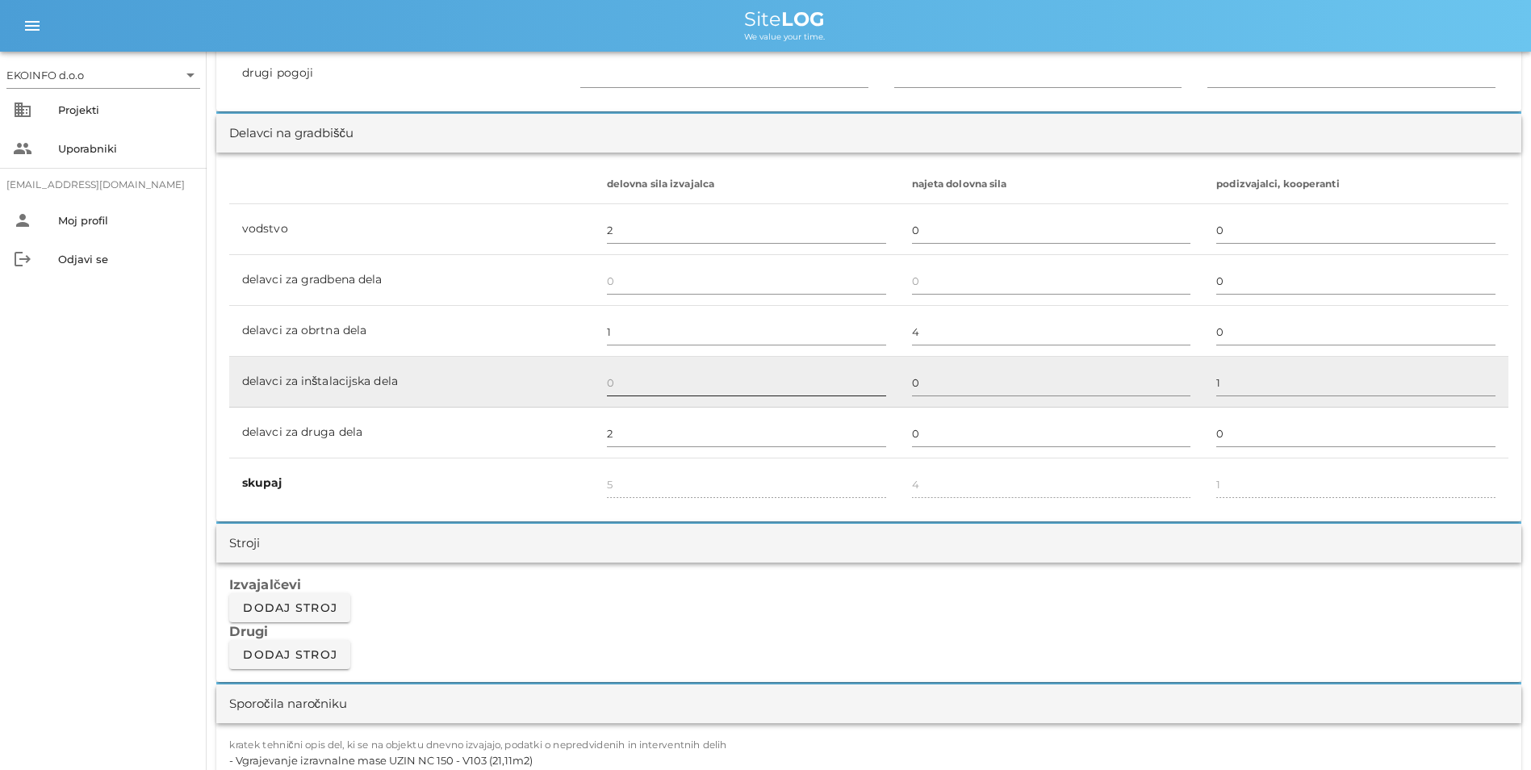
drag, startPoint x: 415, startPoint y: 383, endPoint x: 661, endPoint y: 376, distance: 246.2
click at [661, 376] on input "text" at bounding box center [746, 383] width 279 height 26
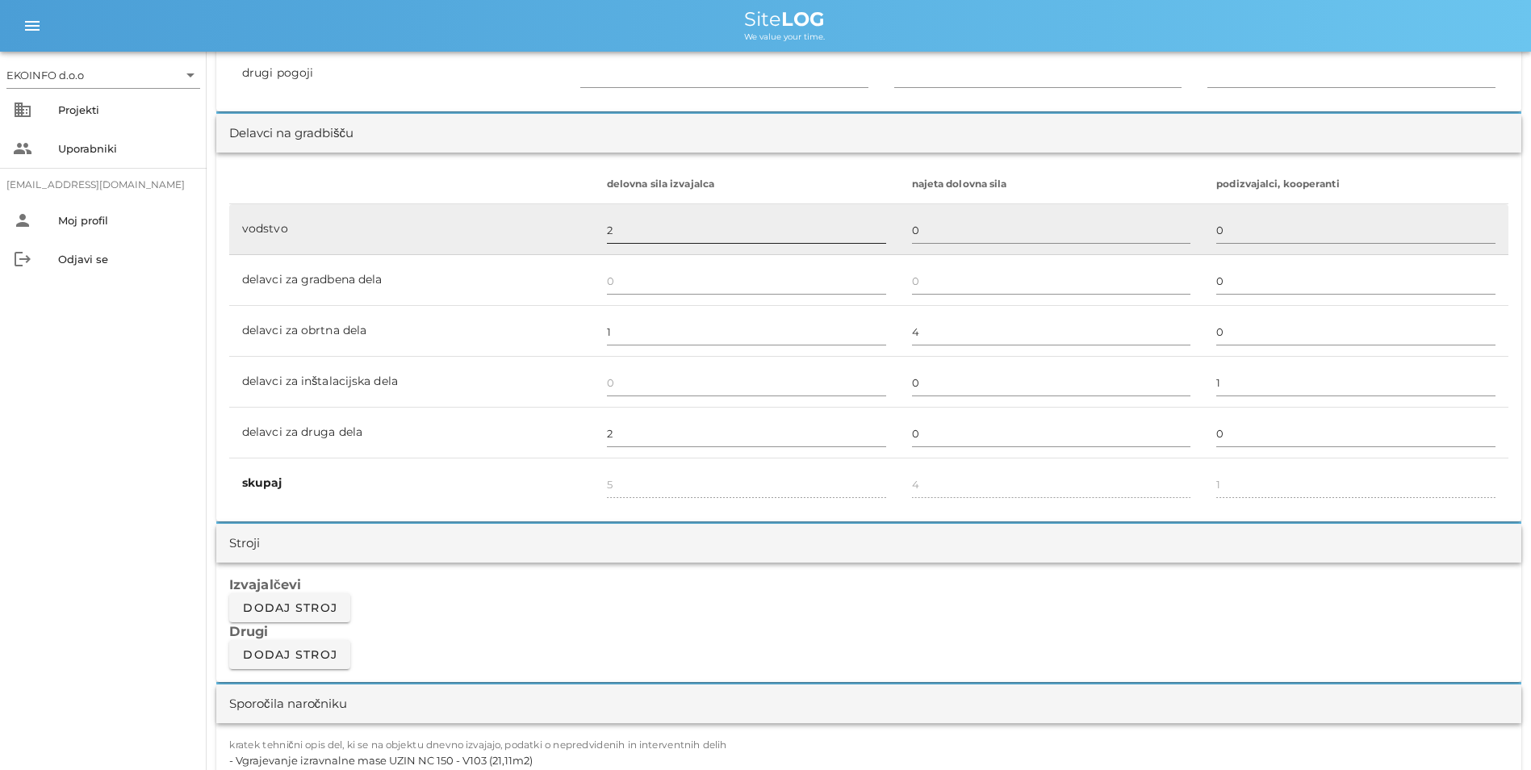
click at [610, 232] on input "2" at bounding box center [746, 230] width 279 height 26
type input "1"
type input "4"
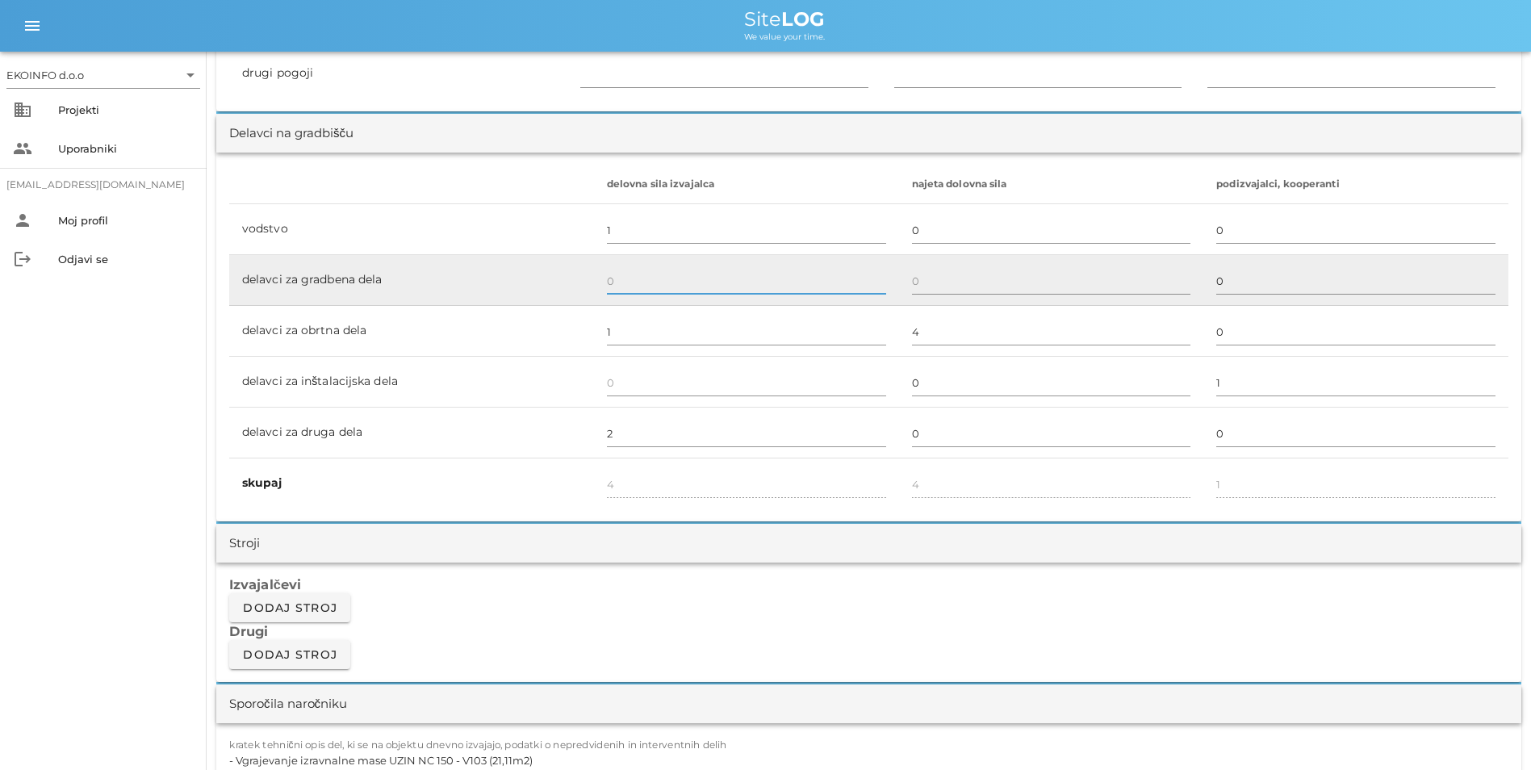
click at [706, 292] on input "text" at bounding box center [746, 281] width 279 height 26
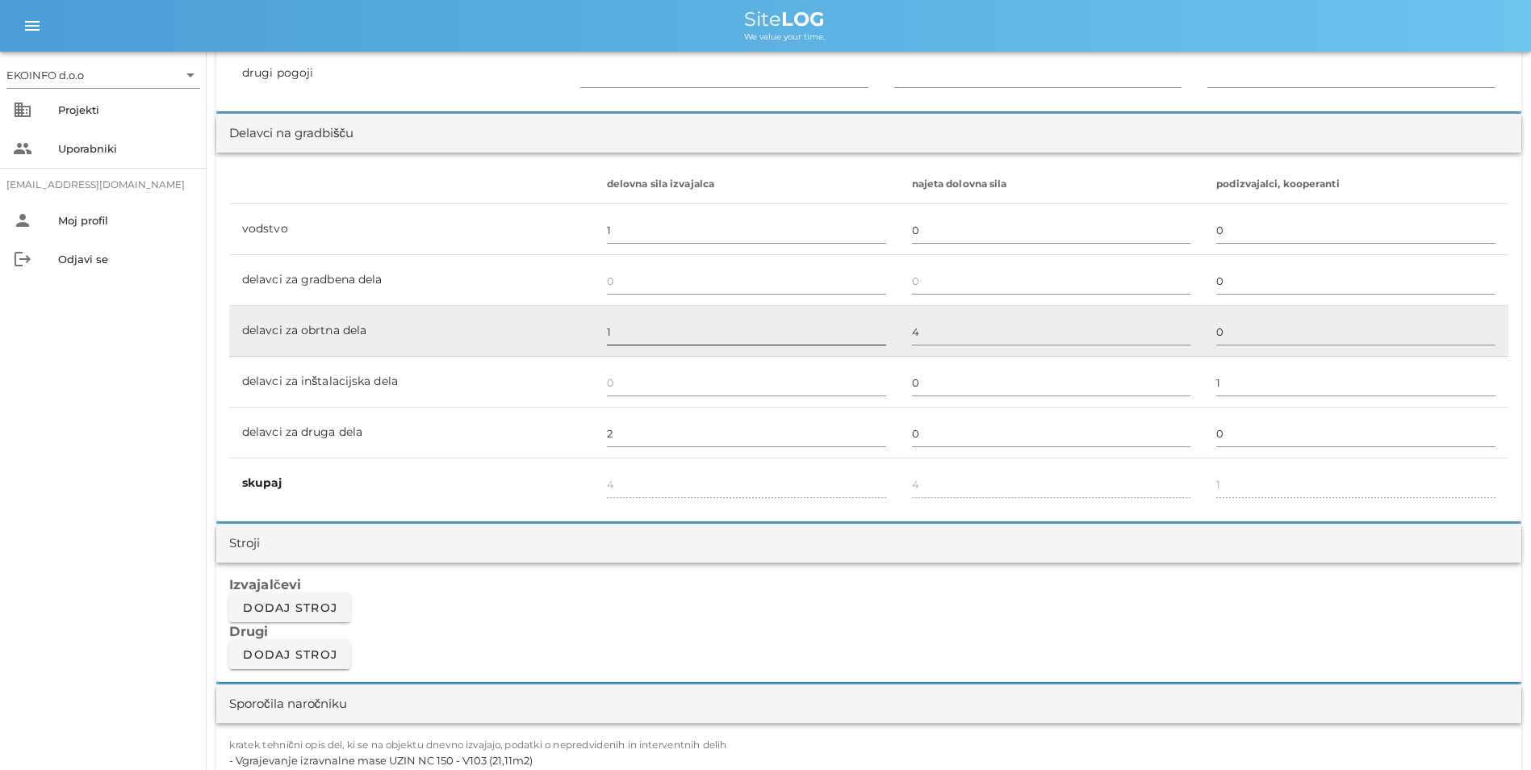
click at [704, 345] on div at bounding box center [746, 350] width 279 height 11
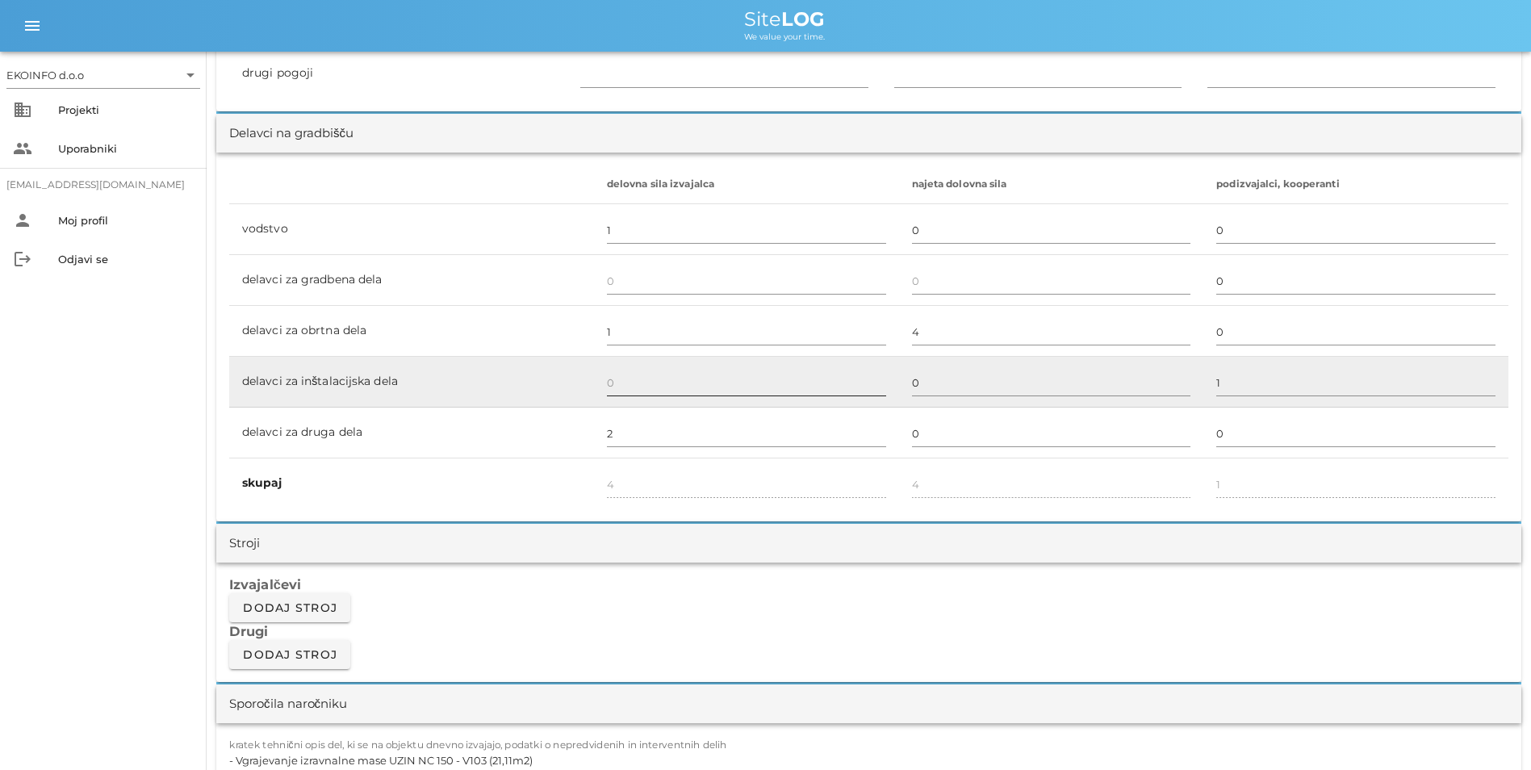
click at [699, 386] on input "text" at bounding box center [746, 383] width 279 height 26
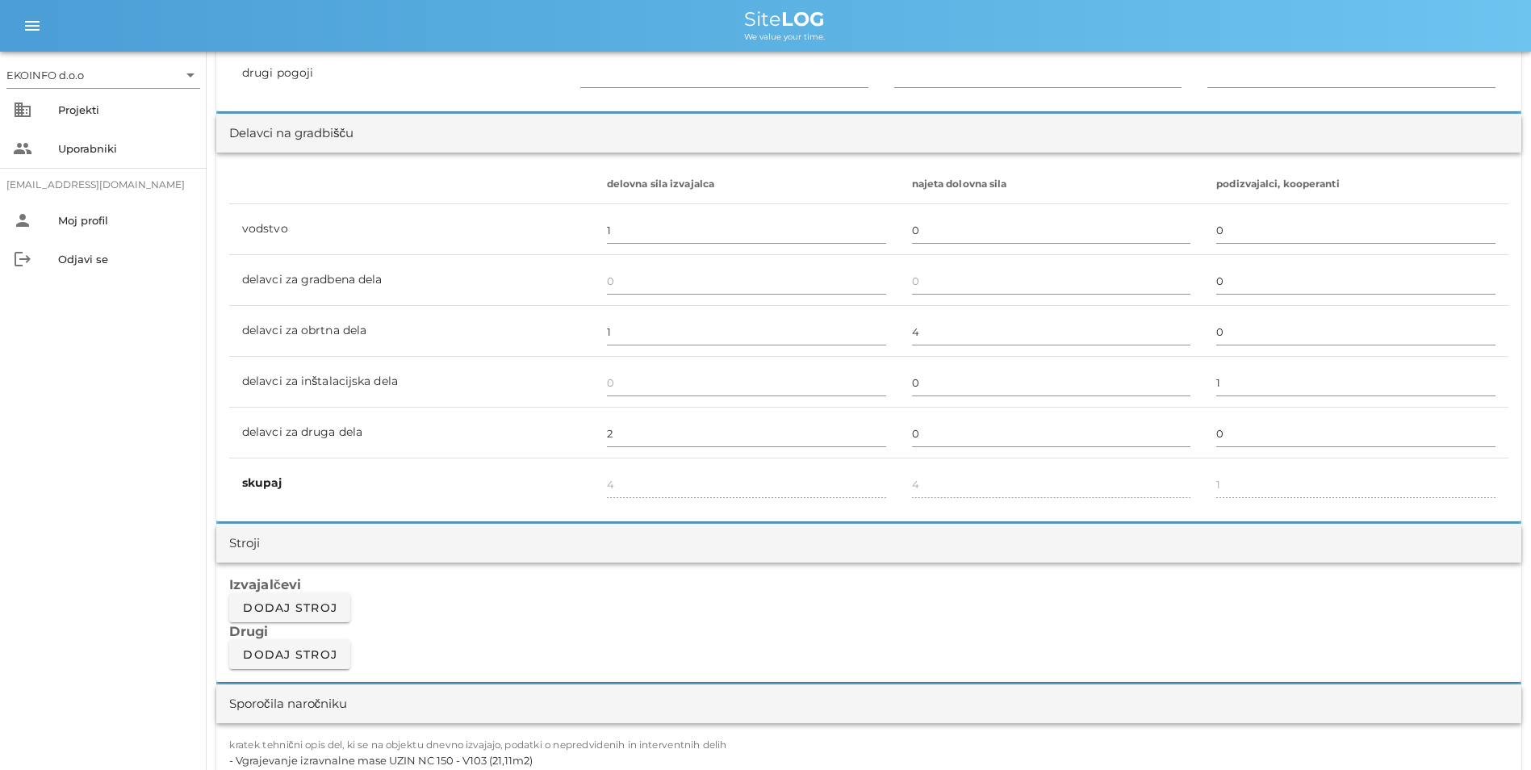
click at [742, 642] on div "Izvajalčevi Dodaj stroj Drugi Dodaj stroj" at bounding box center [868, 621] width 1305 height 119
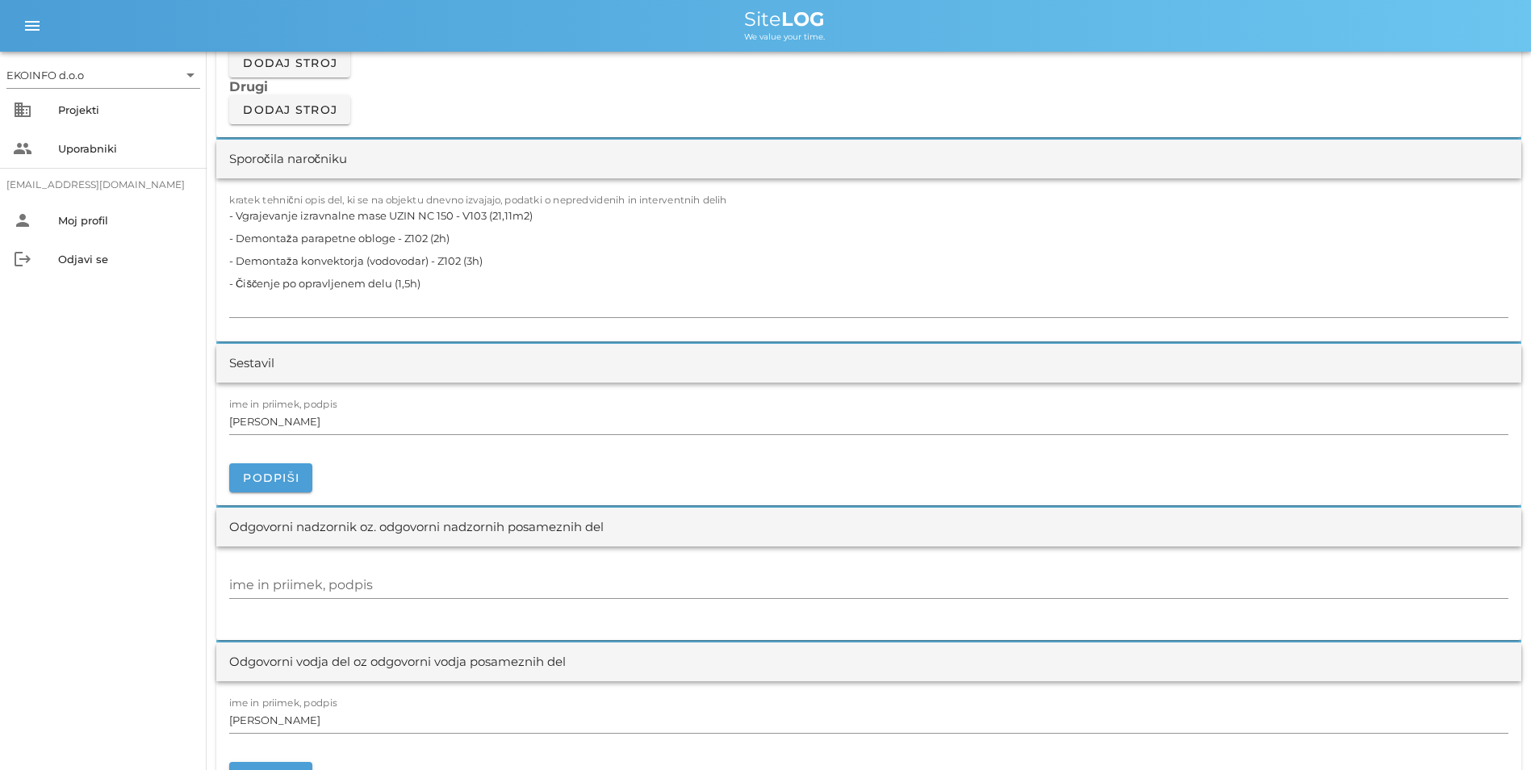
scroll to position [1372, 0]
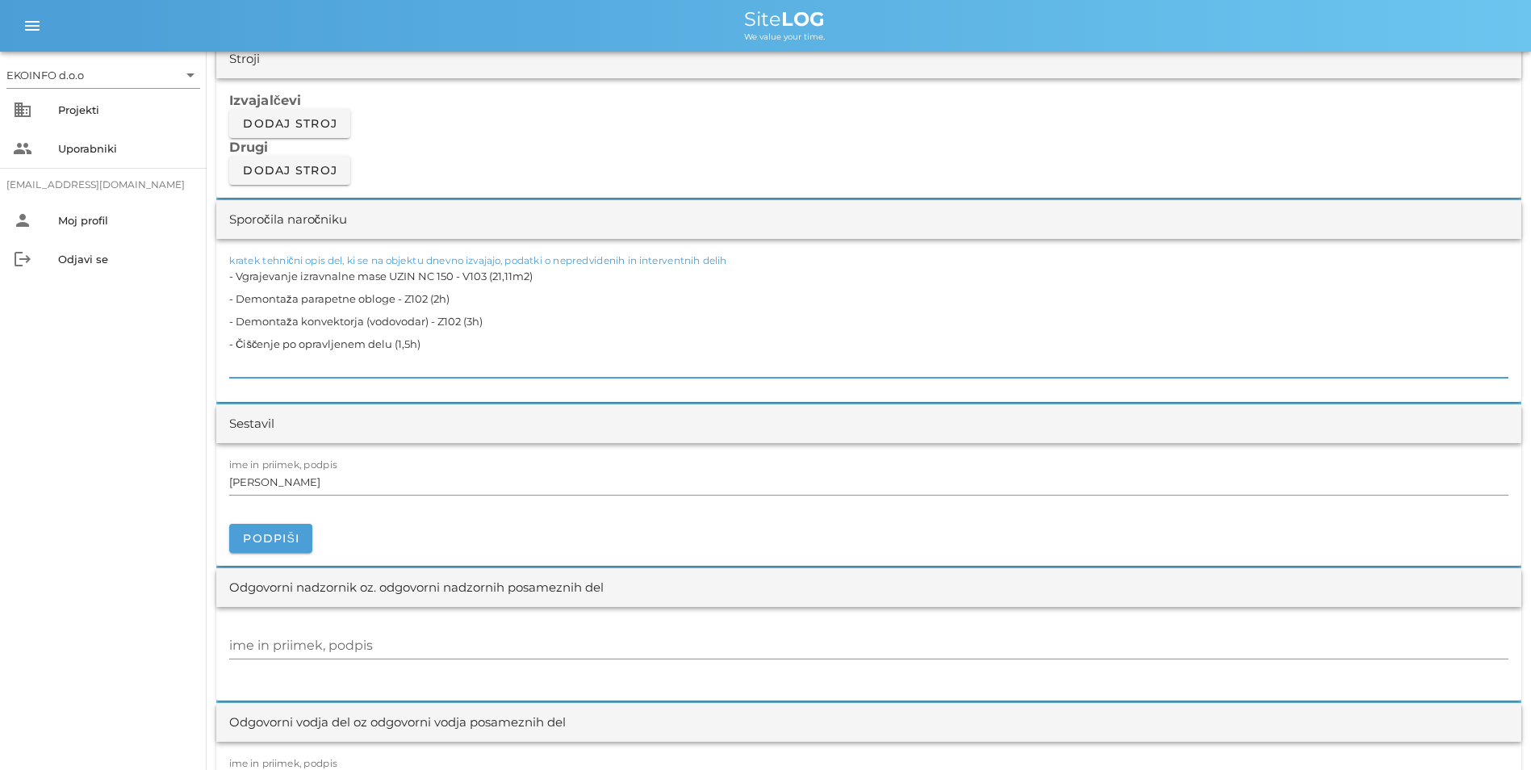
drag, startPoint x: 541, startPoint y: 278, endPoint x: 239, endPoint y: 279, distance: 301.8
click at [239, 279] on textarea "- Vgrajevanje izravnalne mase UZIN NC 150 - V103 (21,11m2) - Demontaža parapetn…" at bounding box center [868, 321] width 1279 height 113
click at [455, 302] on textarea "- Vgrajevanje izravnalne mase UZIN NC 150 - V103 (21,11m2) - Demontaža parapetn…" at bounding box center [868, 321] width 1279 height 113
drag, startPoint x: 484, startPoint y: 278, endPoint x: 239, endPoint y: 273, distance: 245.4
click at [239, 273] on textarea "- Vgrajevanje izravnalne mase UZIN NC 150 - V103 (21,11m2) - Demontaža parapetn…" at bounding box center [868, 321] width 1279 height 113
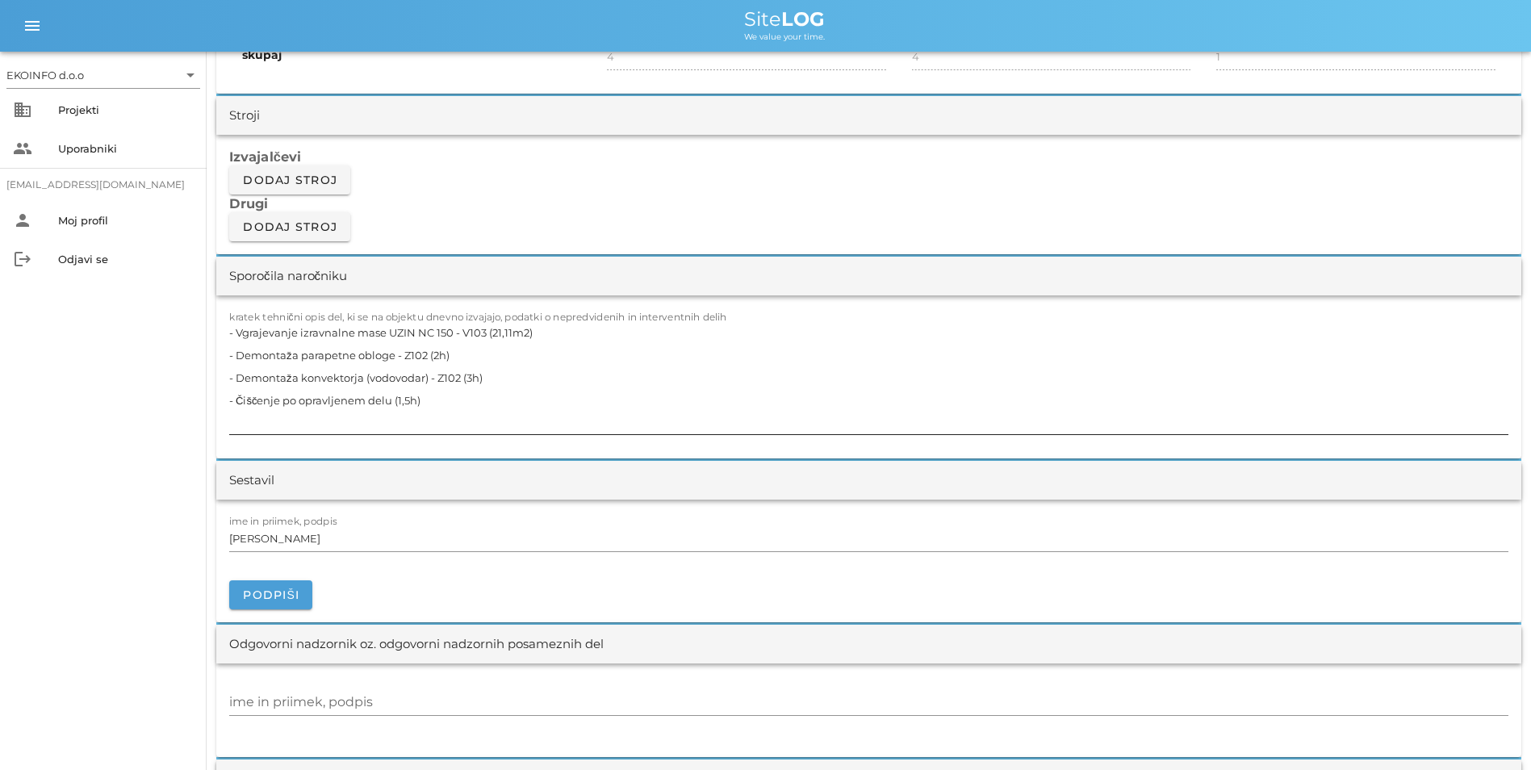
scroll to position [1291, 0]
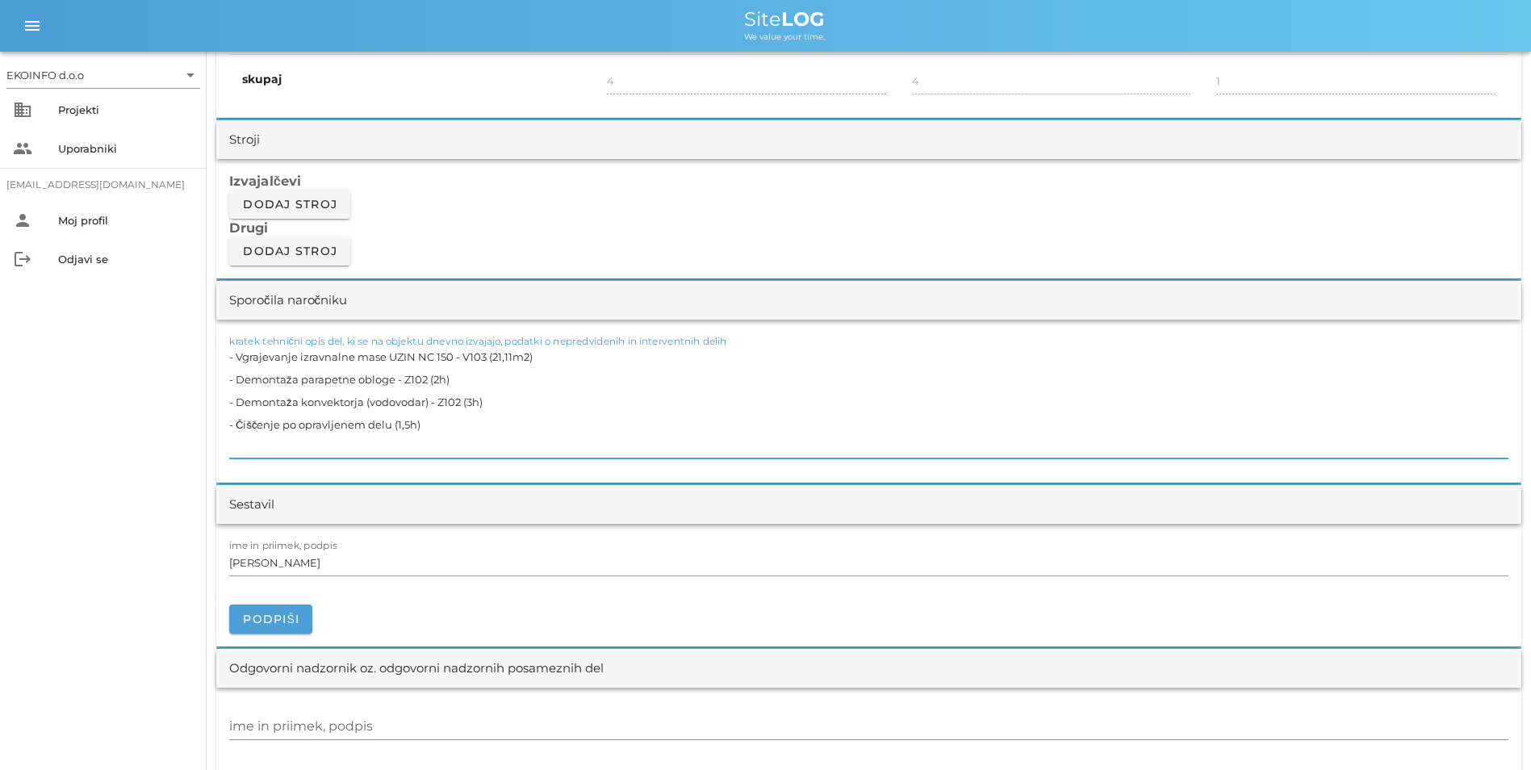
drag, startPoint x: 241, startPoint y: 380, endPoint x: 346, endPoint y: 381, distance: 104.9
click at [354, 378] on textarea "- Vgrajevanje izravnalne mase UZIN NC 150 - V103 (21,11m2) - Demontaža parapetn…" at bounding box center [868, 401] width 1279 height 113
click at [244, 379] on textarea "- Vgrajevanje izravnalne mase UZIN NC 150 - V103 (21,11m2) - Demontaža parapetn…" at bounding box center [868, 401] width 1279 height 113
drag, startPoint x: 238, startPoint y: 381, endPoint x: 427, endPoint y: 382, distance: 188.8
click at [427, 382] on textarea "- Vgrajevanje izravnalne mase UZIN NC 150 - V103 (21,11m2) - Demontaža parapetn…" at bounding box center [868, 401] width 1279 height 113
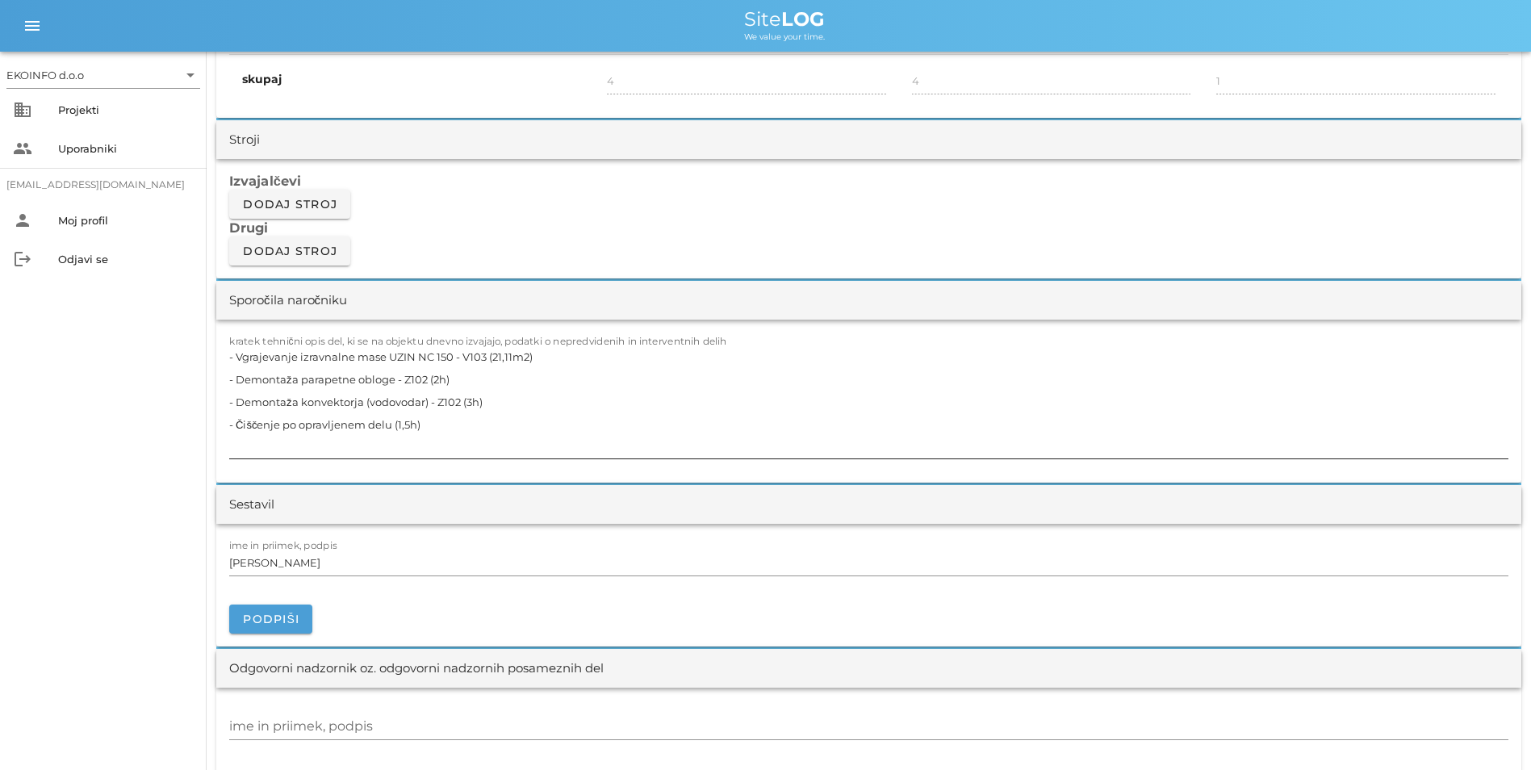
click at [1211, 364] on textarea "- Vgrajevanje izravnalne mase UZIN NC 150 - V103 (21,11m2) - Demontaža parapetn…" at bounding box center [868, 401] width 1279 height 113
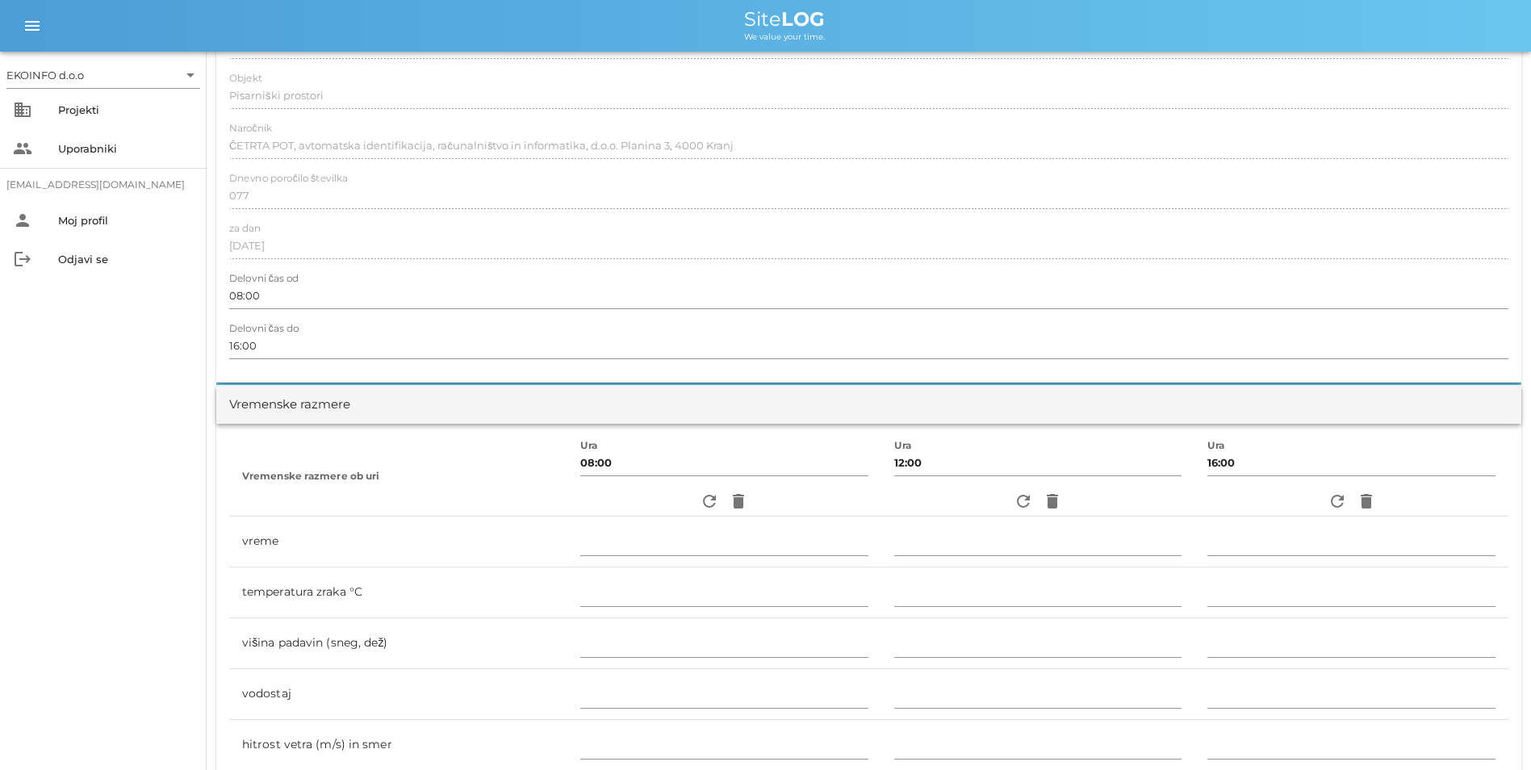
scroll to position [0, 0]
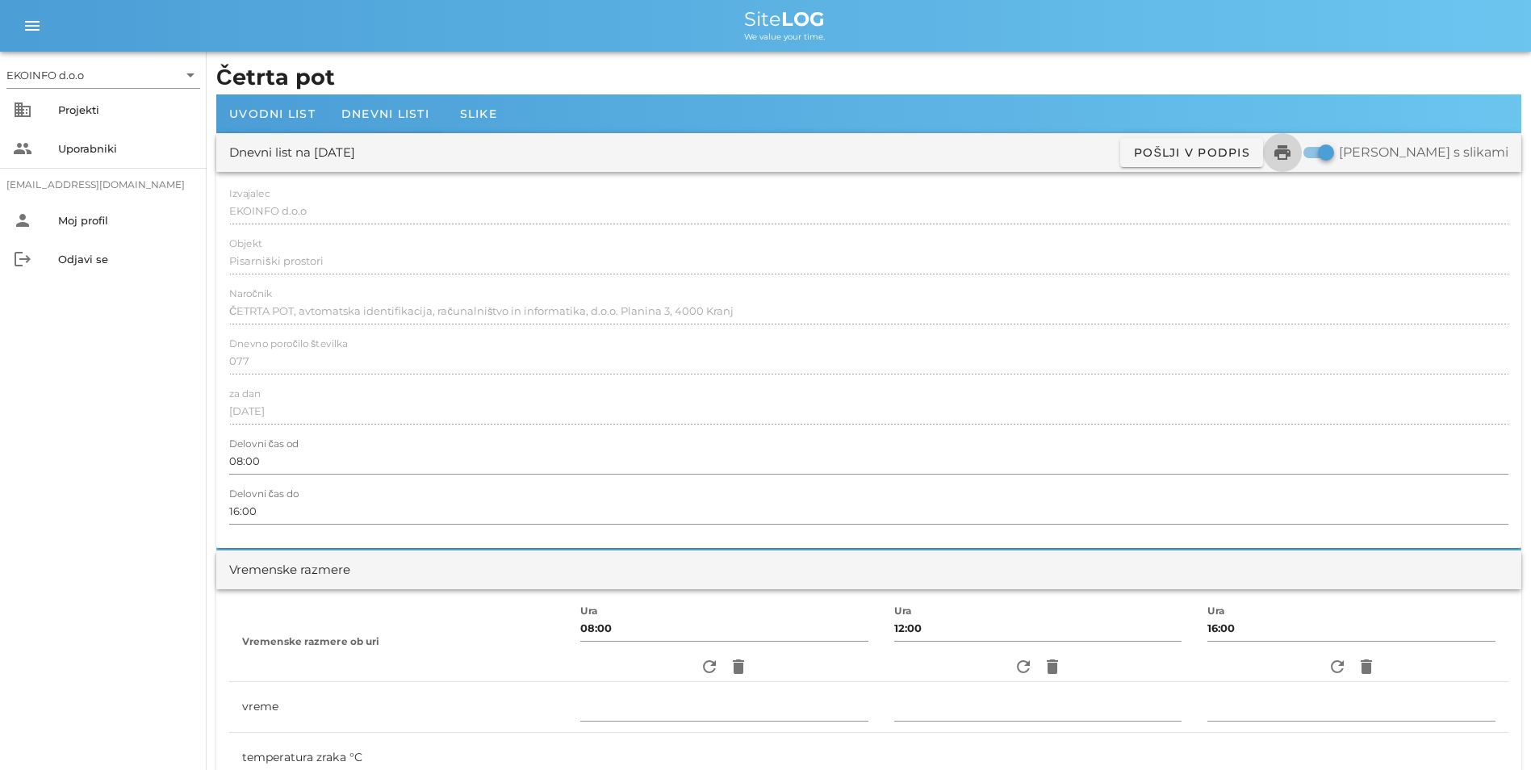
click at [1292, 148] on icon "print" at bounding box center [1282, 152] width 19 height 19
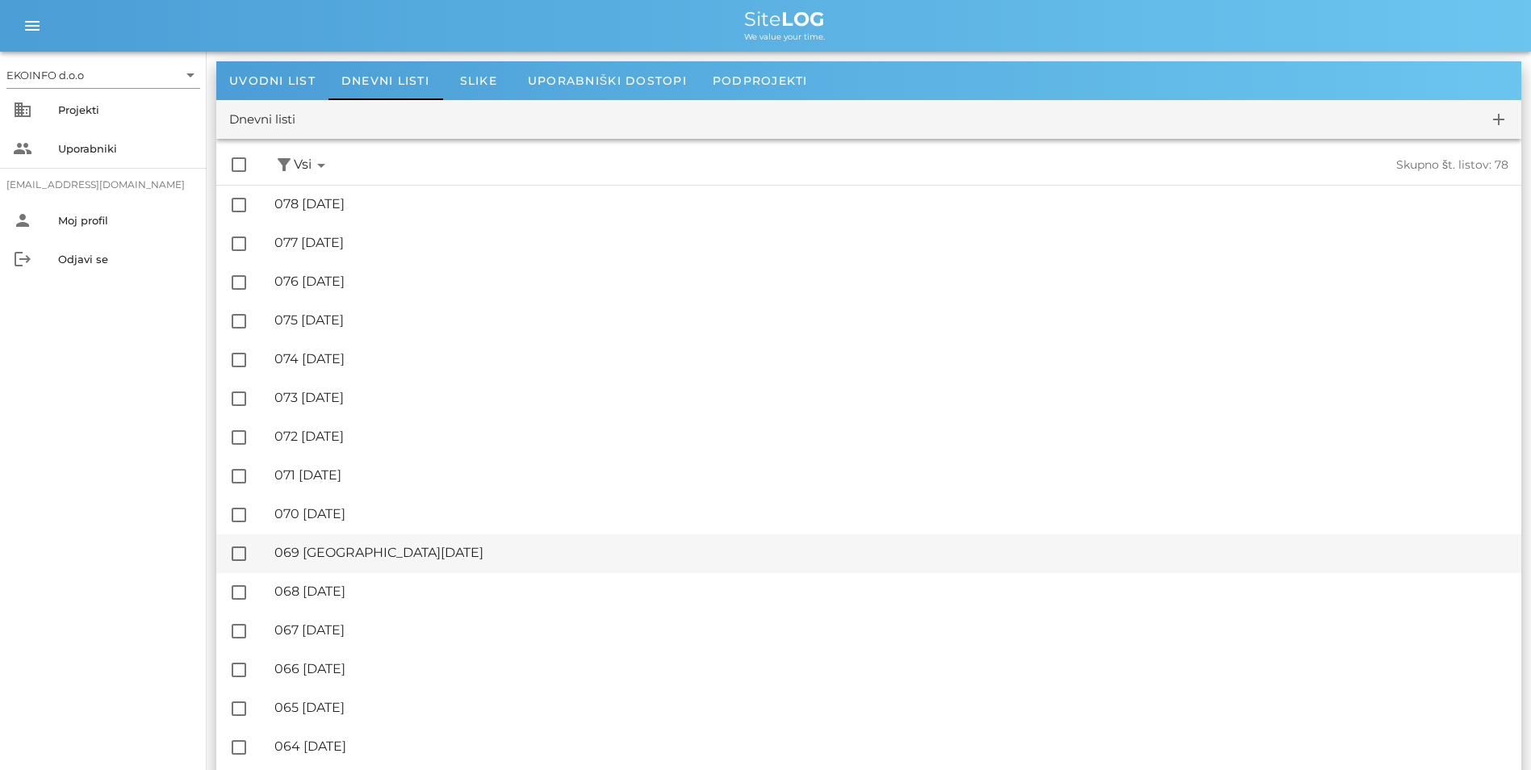
scroll to position [81, 0]
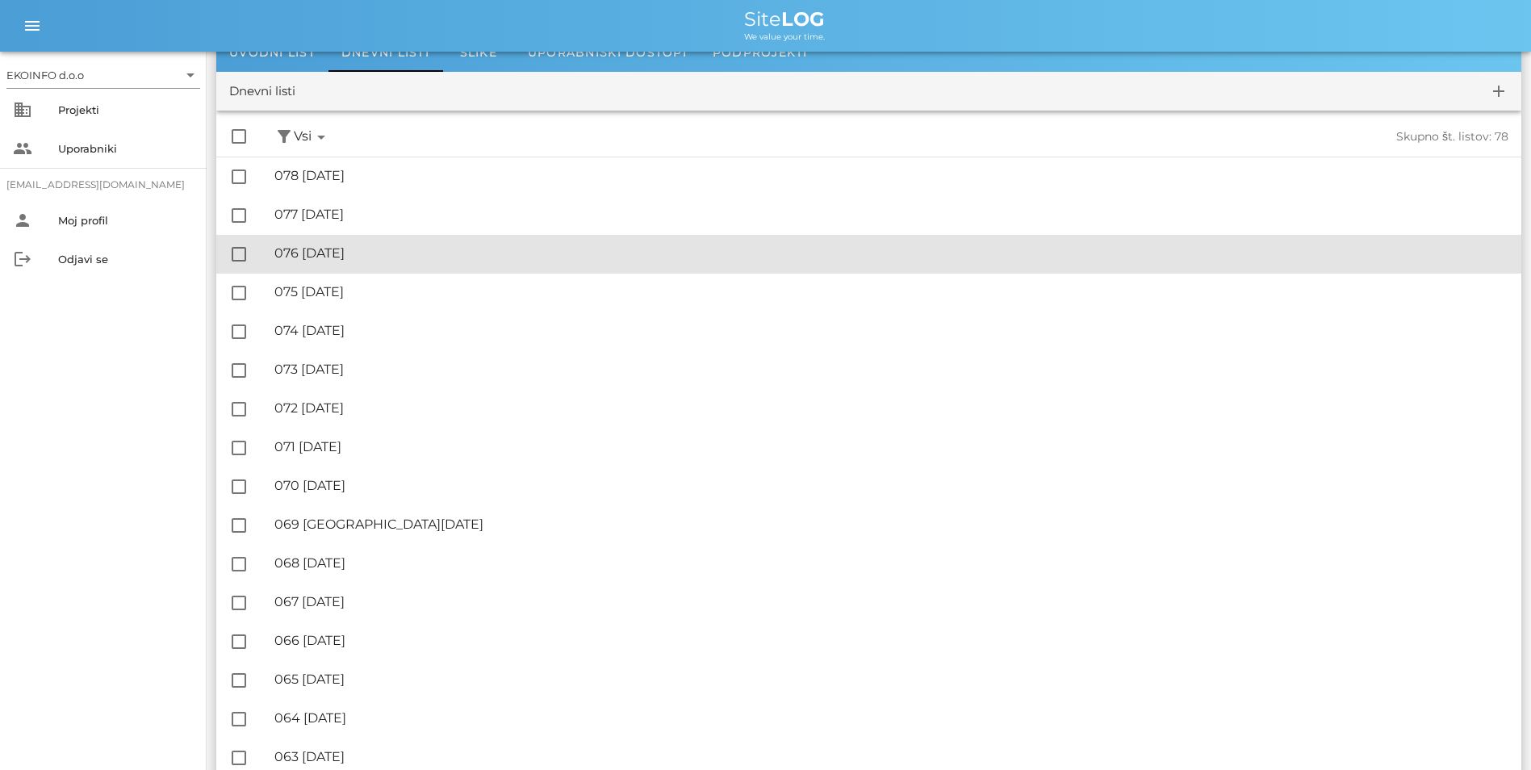
click at [402, 253] on div "🔏 076 [DATE]" at bounding box center [891, 252] width 1234 height 15
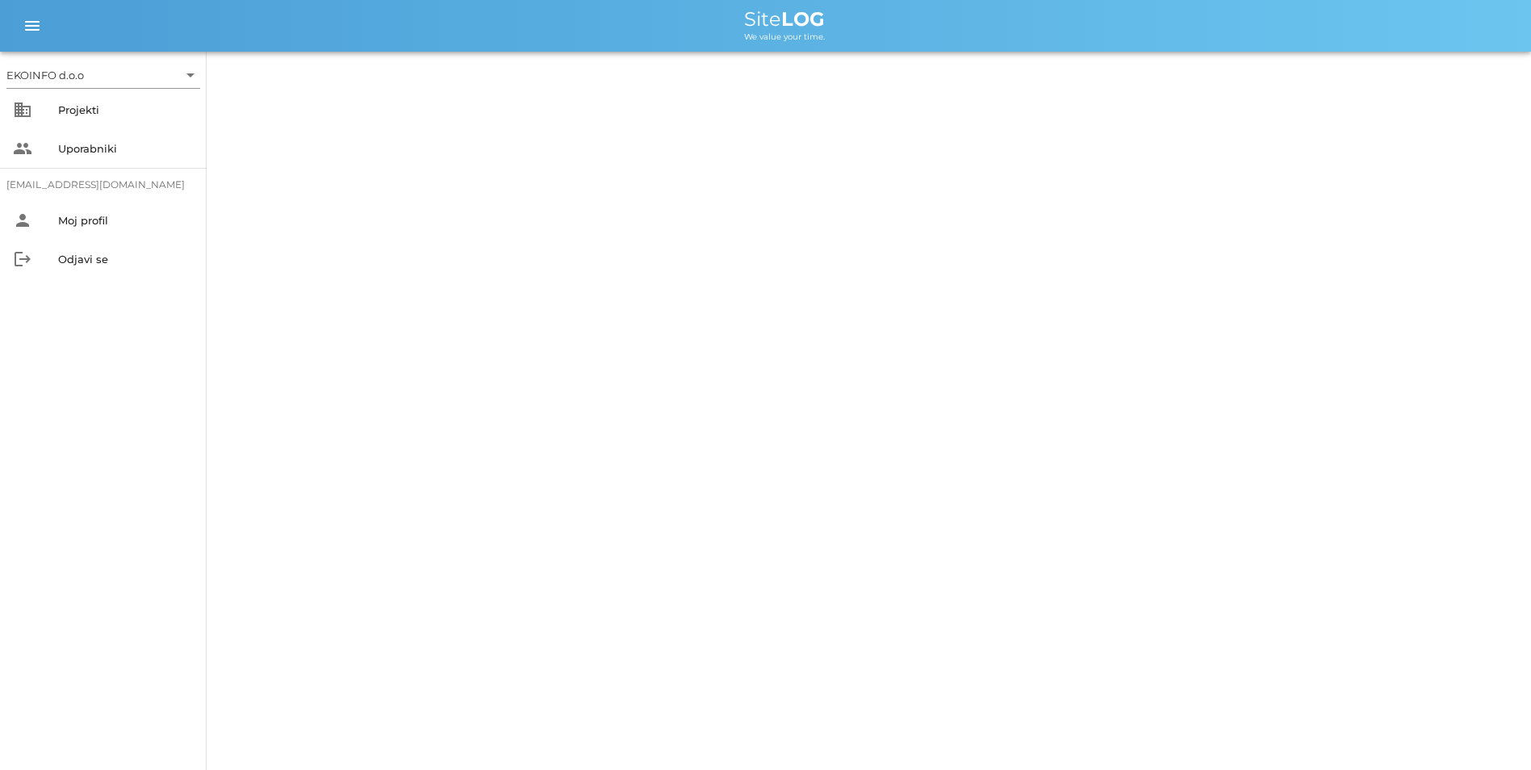
click at [402, 253] on div "EKOINFO d.o.o arrow_drop_down business Projekti people Uporabniki [EMAIL_ADDRES…" at bounding box center [765, 385] width 1531 height 770
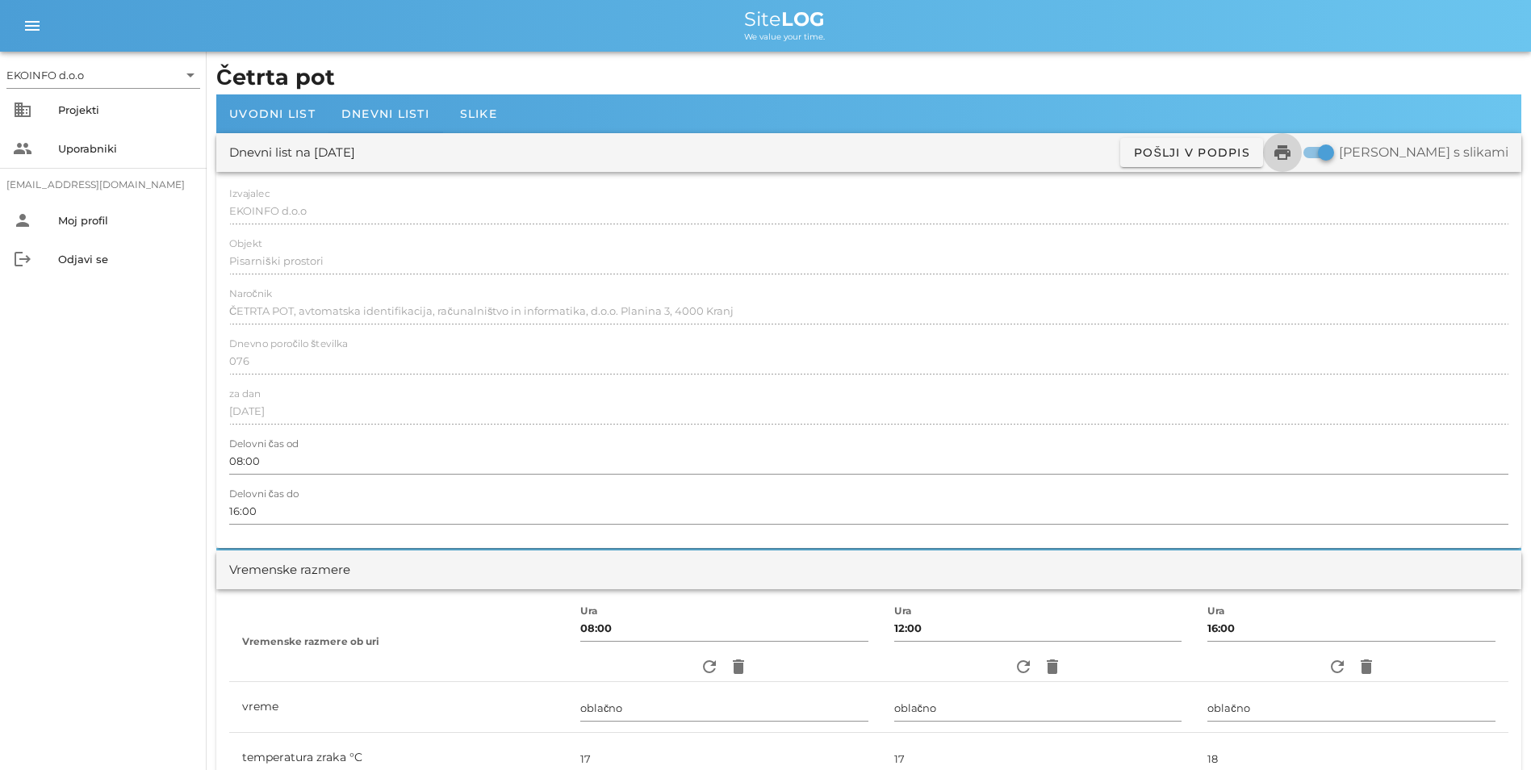
click at [1292, 150] on icon "print" at bounding box center [1282, 152] width 19 height 19
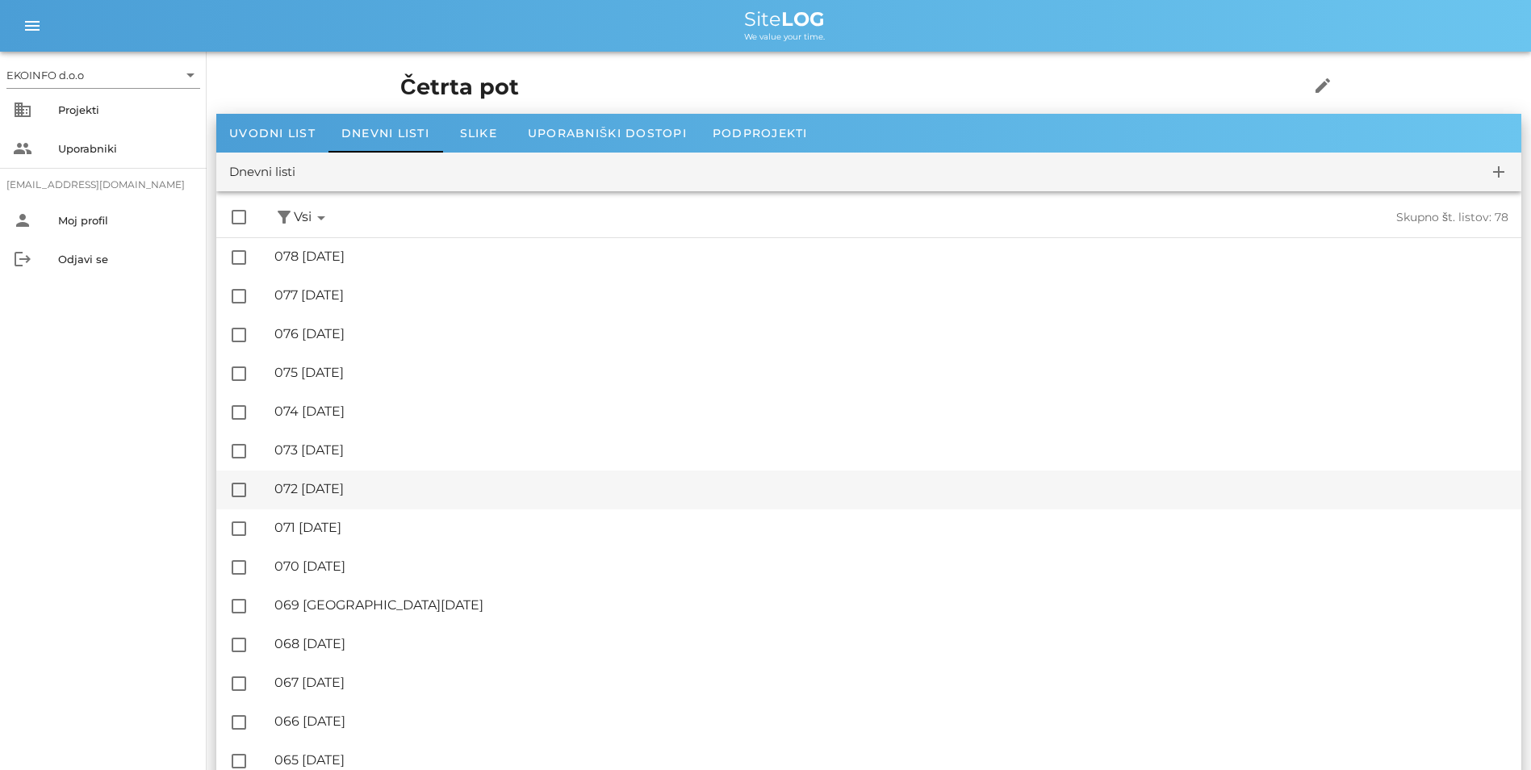
scroll to position [81, 0]
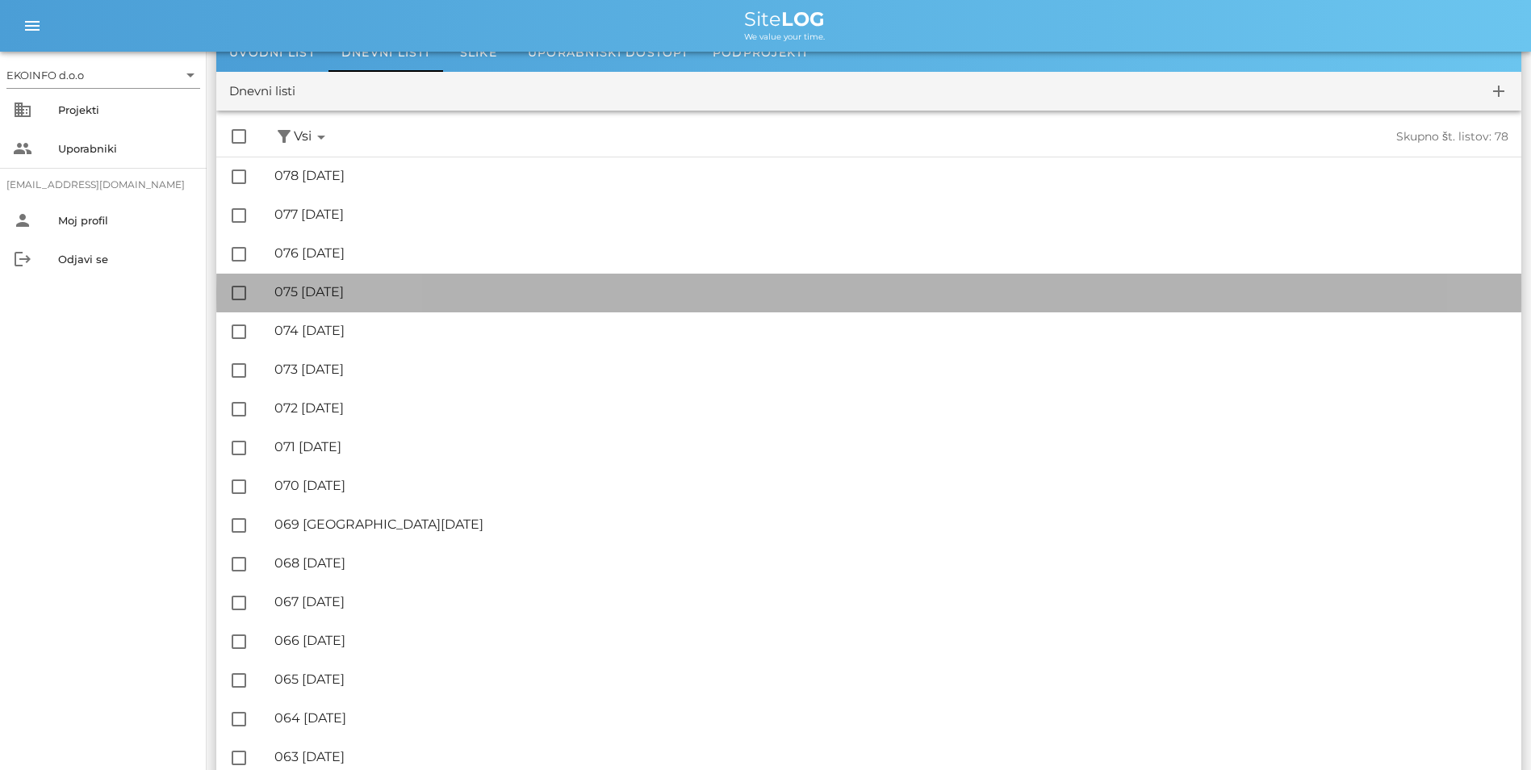
click at [425, 303] on div "🔏 075 [DATE] ✓ Podpisal: Nadzornik ✓ Podpisal: Sestavljalec ✓ Podpisal: Odgovor…" at bounding box center [891, 292] width 1234 height 36
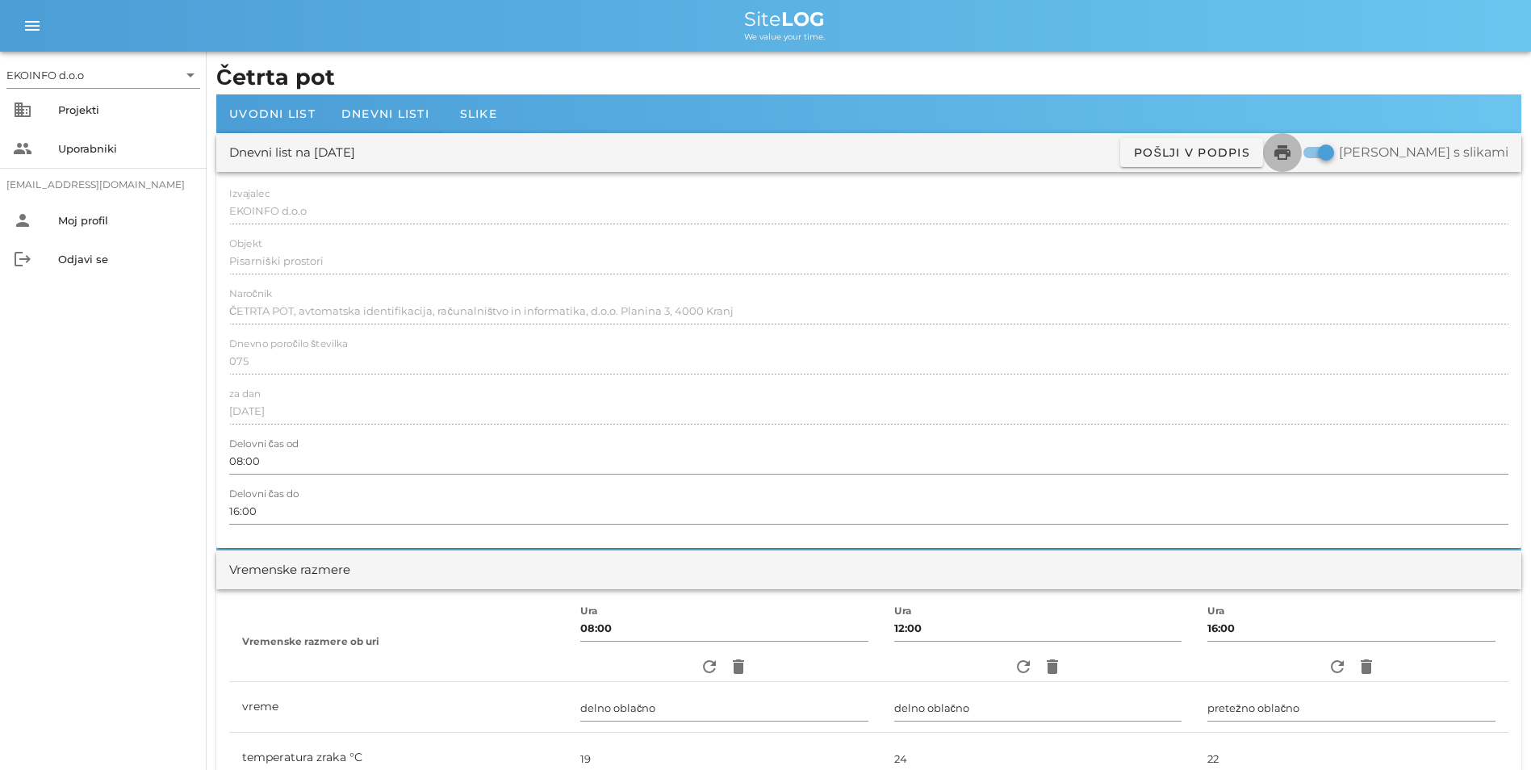
click at [1292, 150] on icon "print" at bounding box center [1282, 152] width 19 height 19
